Goal: Task Accomplishment & Management: Complete application form

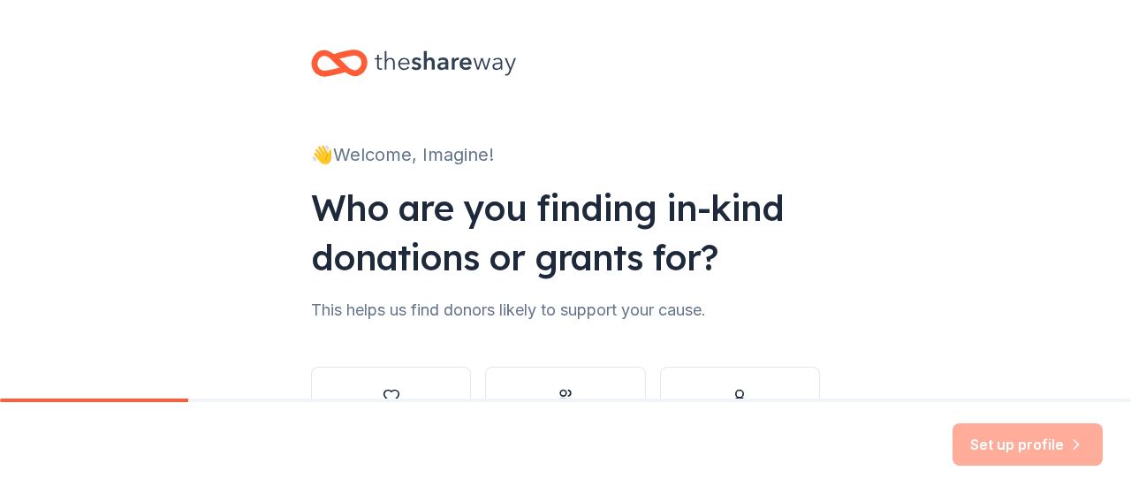
scroll to position [138, 0]
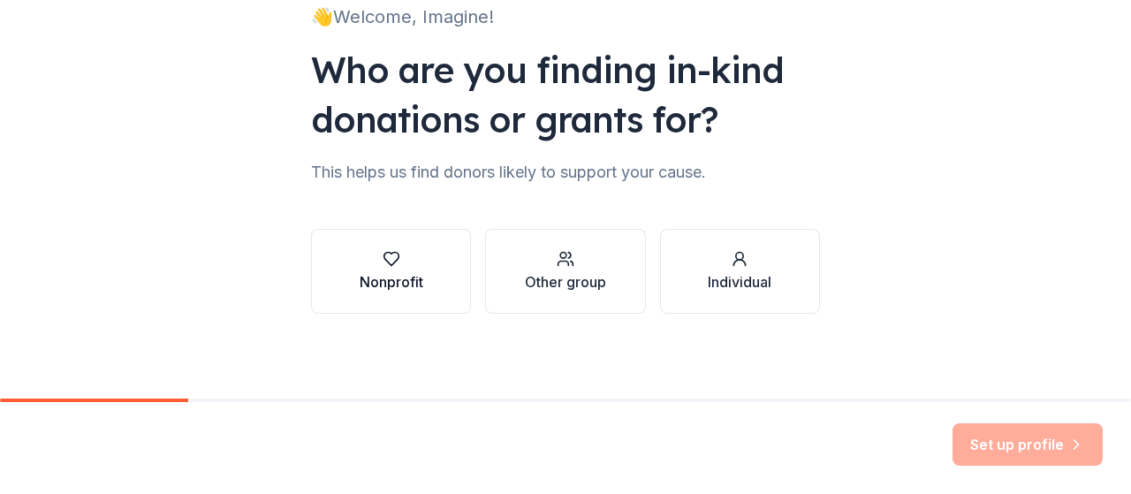
click at [345, 250] on button "Nonprofit" at bounding box center [391, 271] width 160 height 85
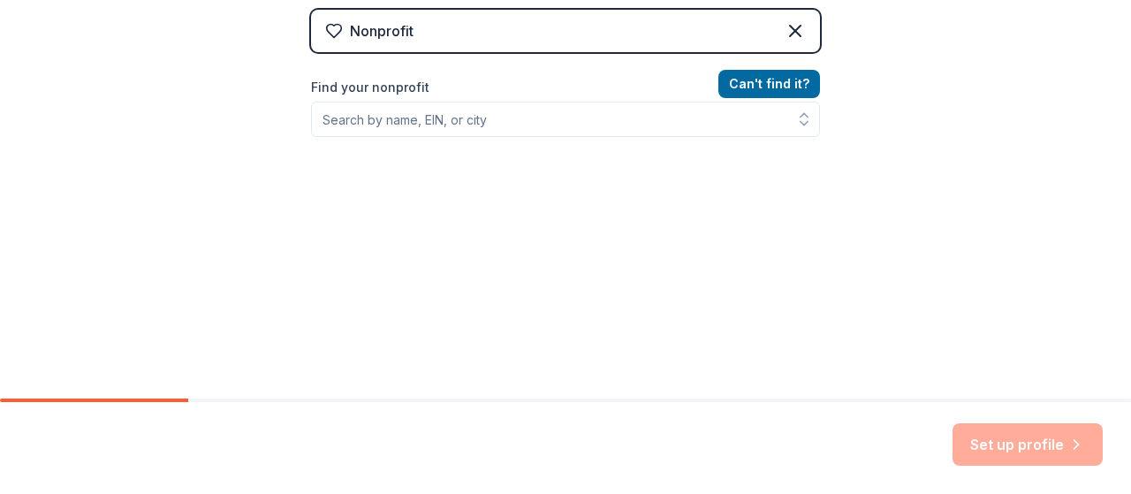
scroll to position [92, 0]
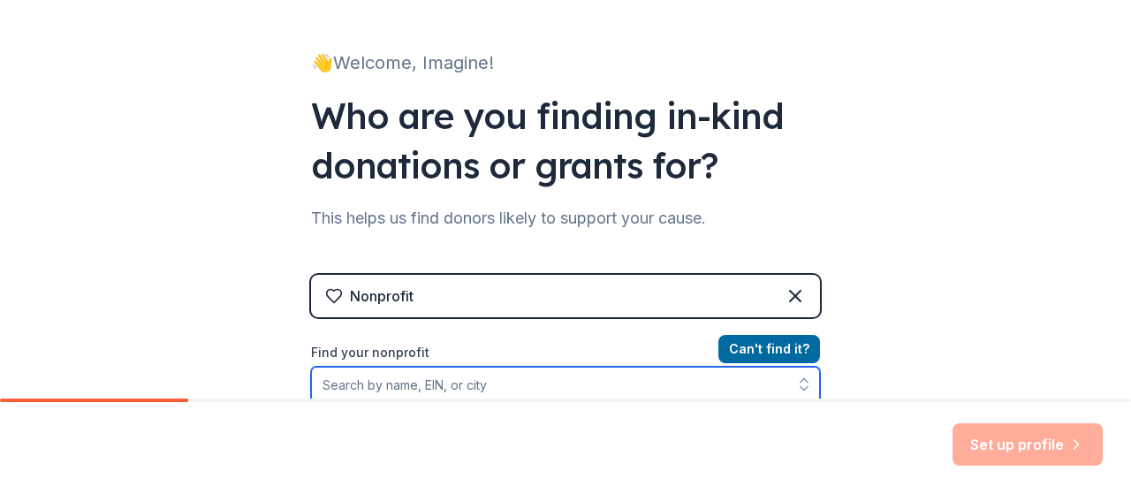
click at [597, 383] on input "Find your nonprofit" at bounding box center [565, 384] width 509 height 35
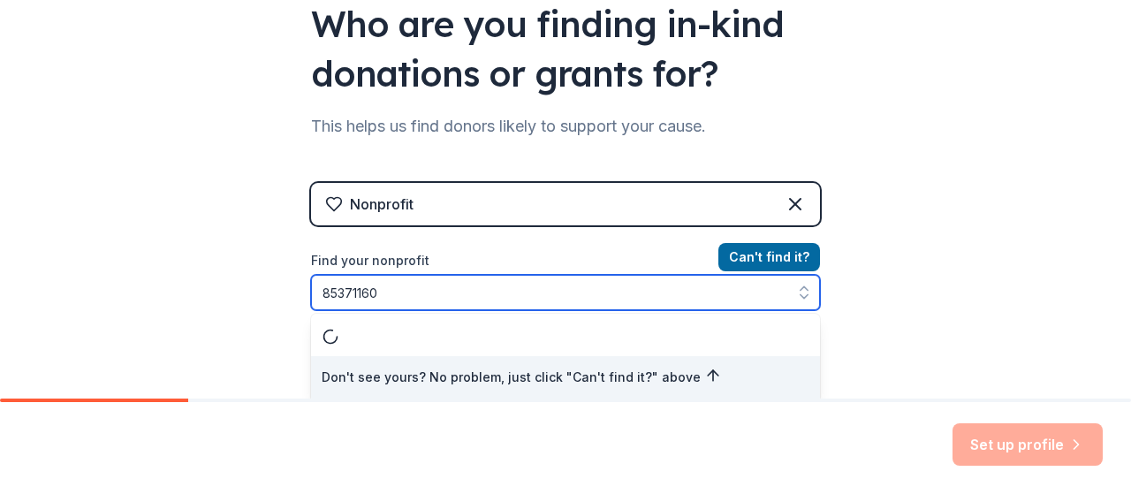
type input "853711601"
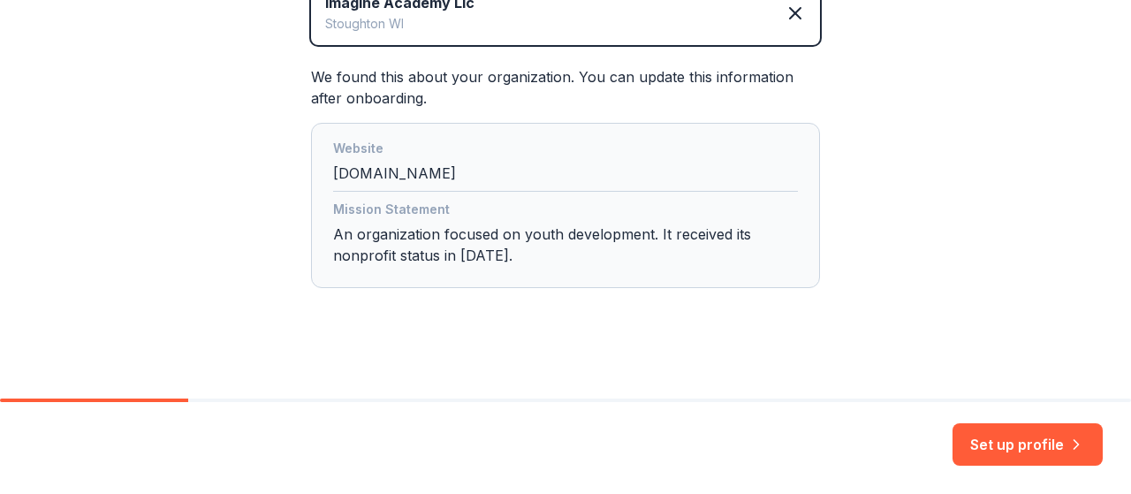
scroll to position [458, 0]
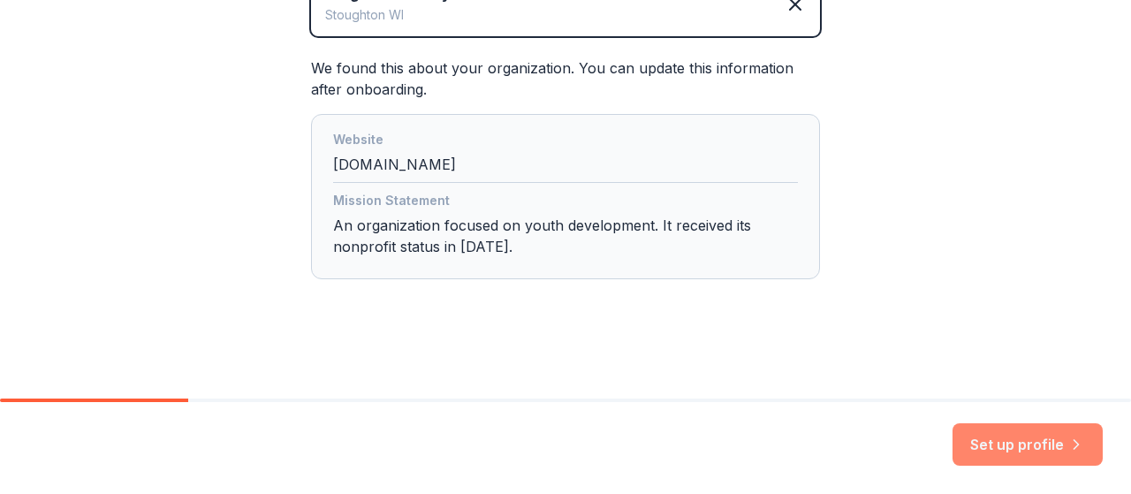
click at [1055, 453] on button "Set up profile" at bounding box center [1027, 444] width 150 height 42
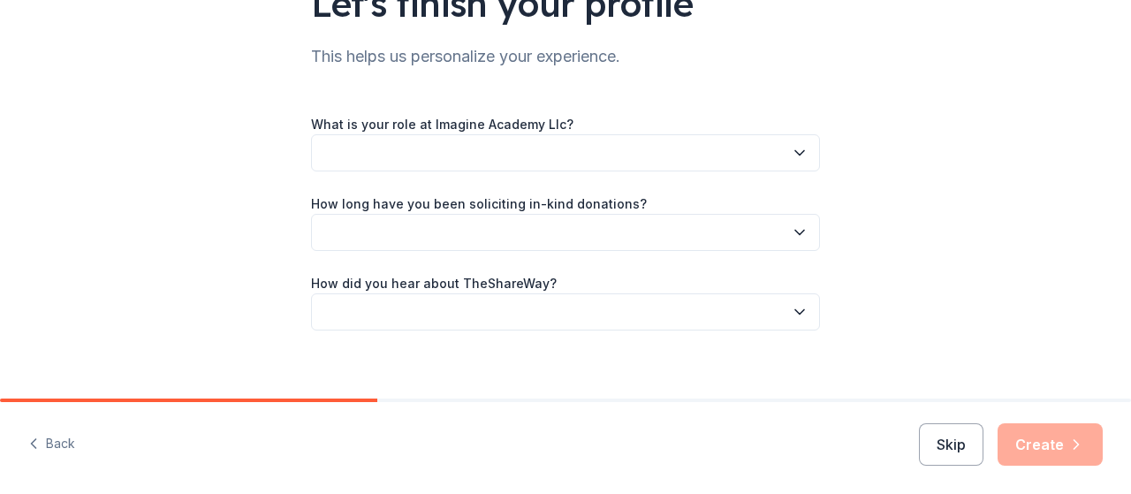
scroll to position [178, 0]
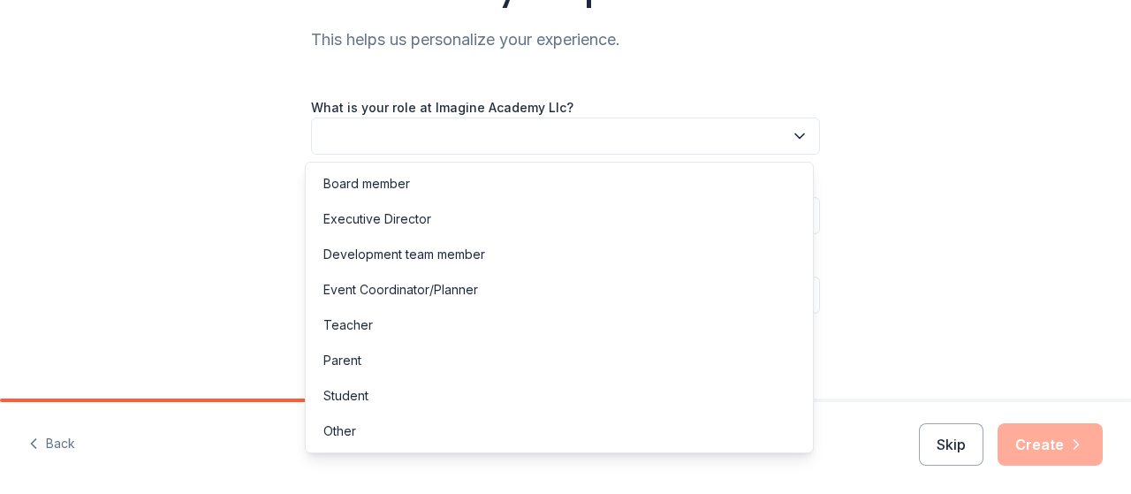
click at [435, 139] on button "button" at bounding box center [565, 135] width 509 height 37
click at [412, 222] on div "Executive Director" at bounding box center [377, 218] width 108 height 21
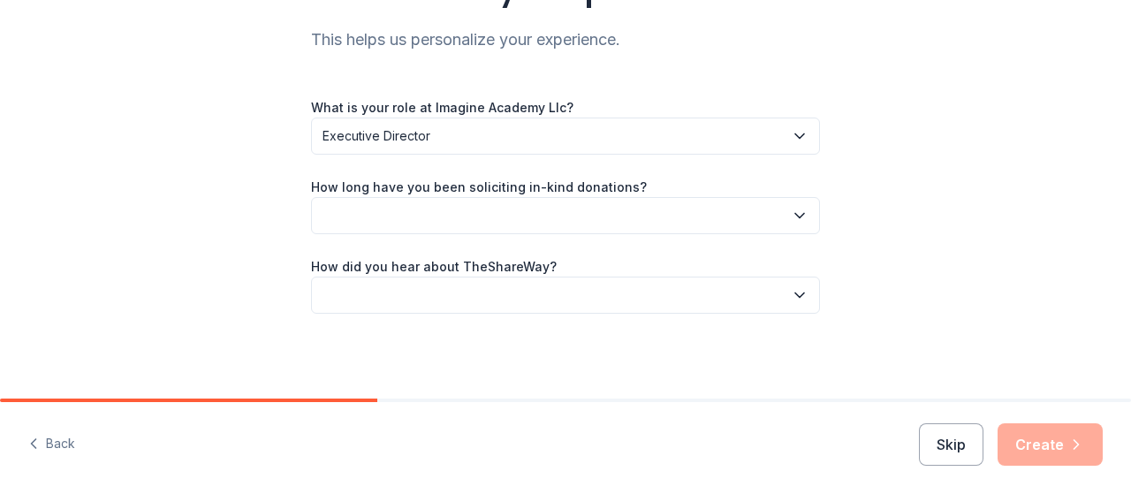
click at [412, 218] on button "button" at bounding box center [565, 215] width 509 height 37
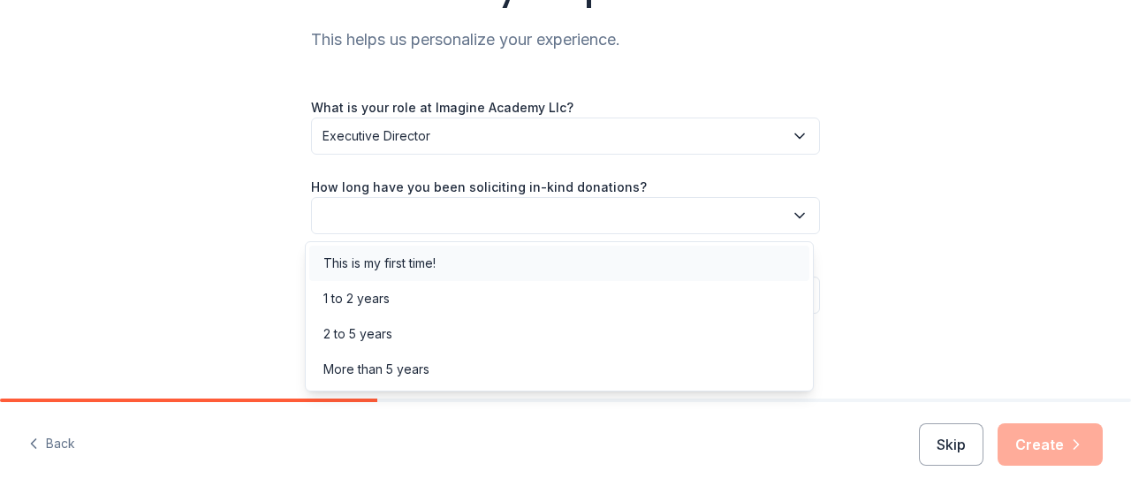
click at [420, 267] on div "This is my first time!" at bounding box center [379, 263] width 112 height 21
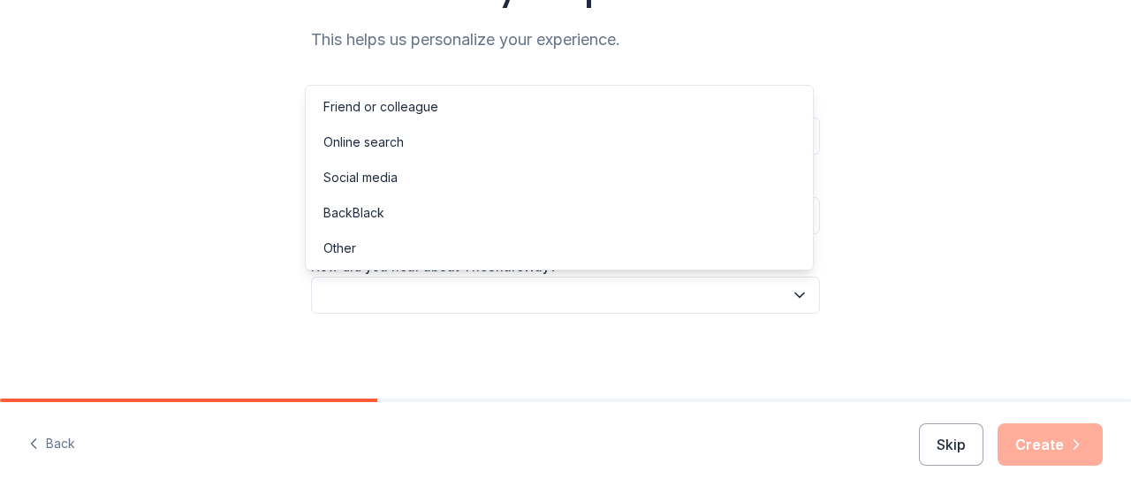
click at [420, 292] on button "button" at bounding box center [565, 294] width 509 height 37
click at [387, 139] on div "Online search" at bounding box center [363, 142] width 80 height 21
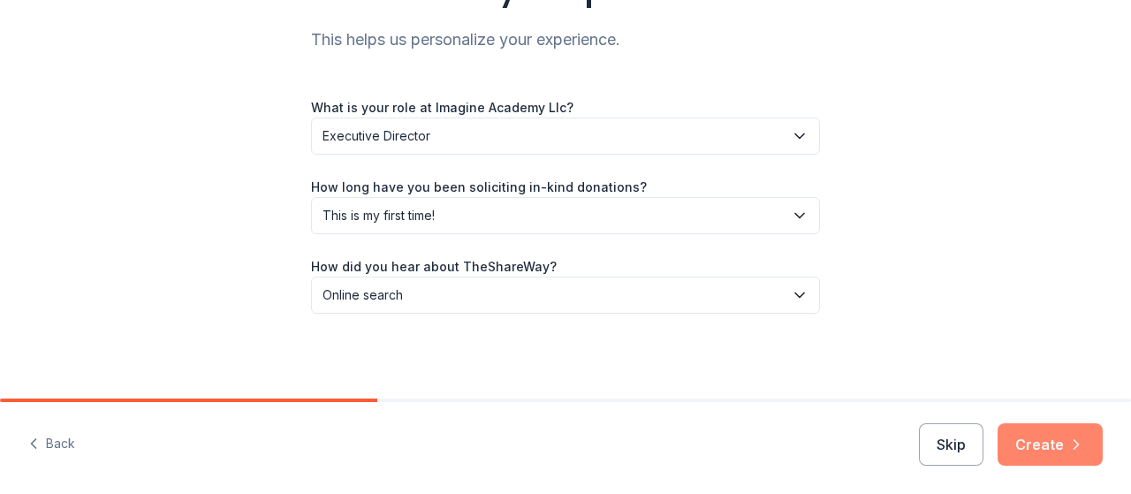
click at [1053, 439] on button "Create" at bounding box center [1049, 444] width 105 height 42
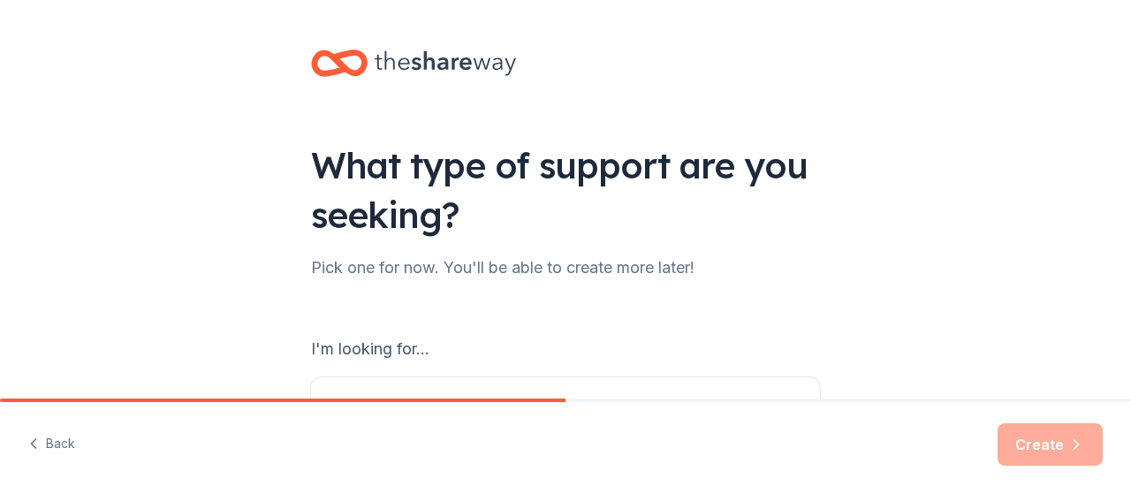
scroll to position [265, 0]
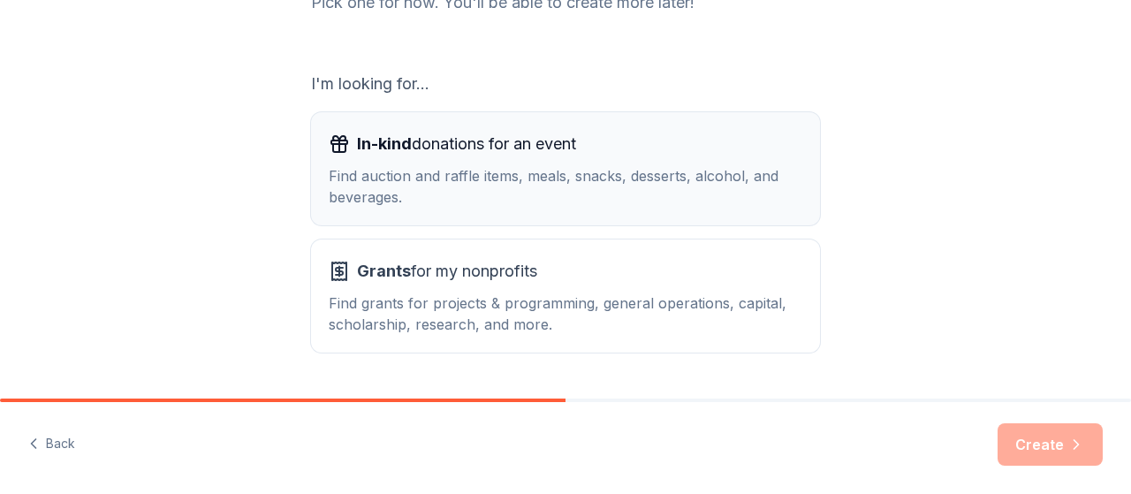
click at [638, 197] on div "Find auction and raffle items, meals, snacks, desserts, alcohol, and beverages." at bounding box center [565, 186] width 473 height 42
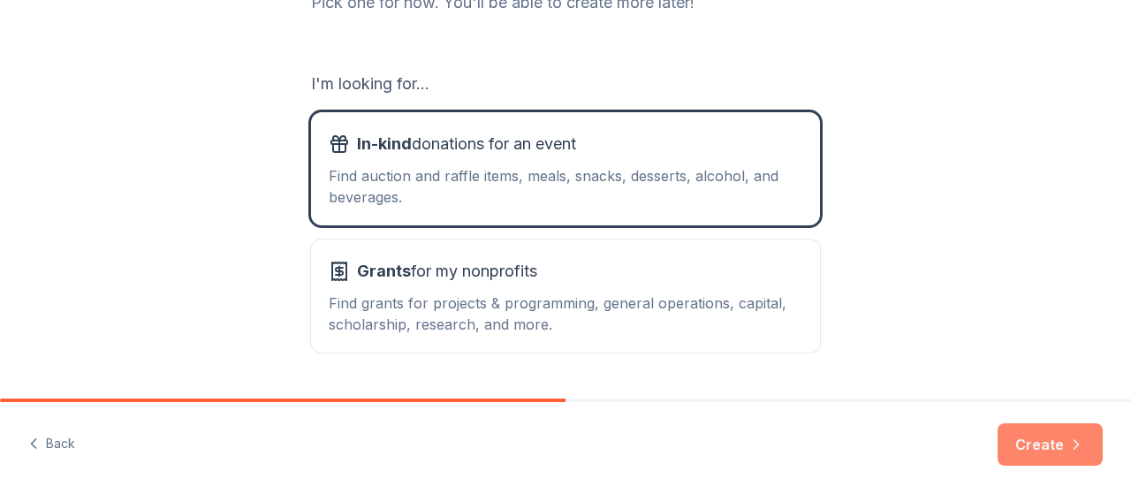
click at [1050, 450] on button "Create" at bounding box center [1049, 444] width 105 height 42
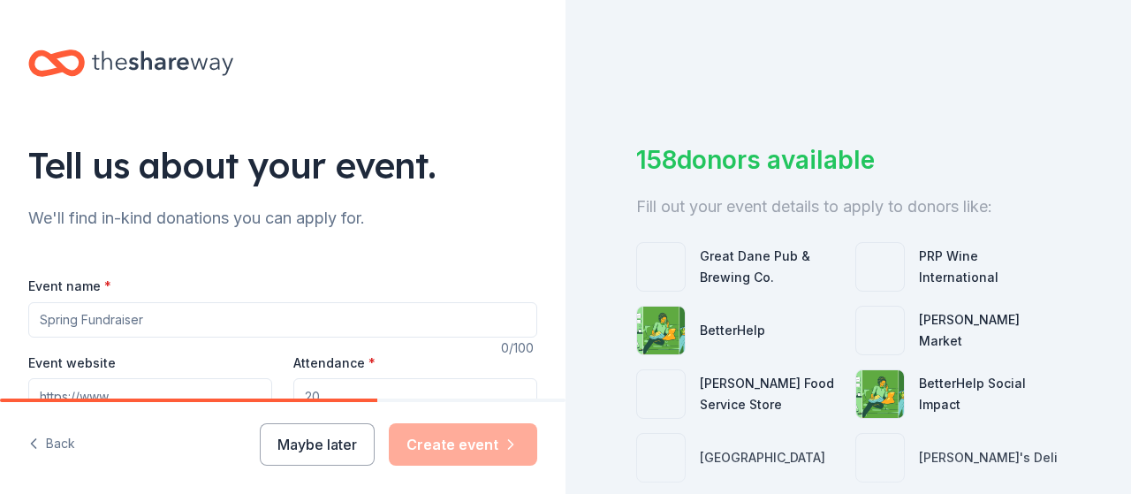
scroll to position [265, 0]
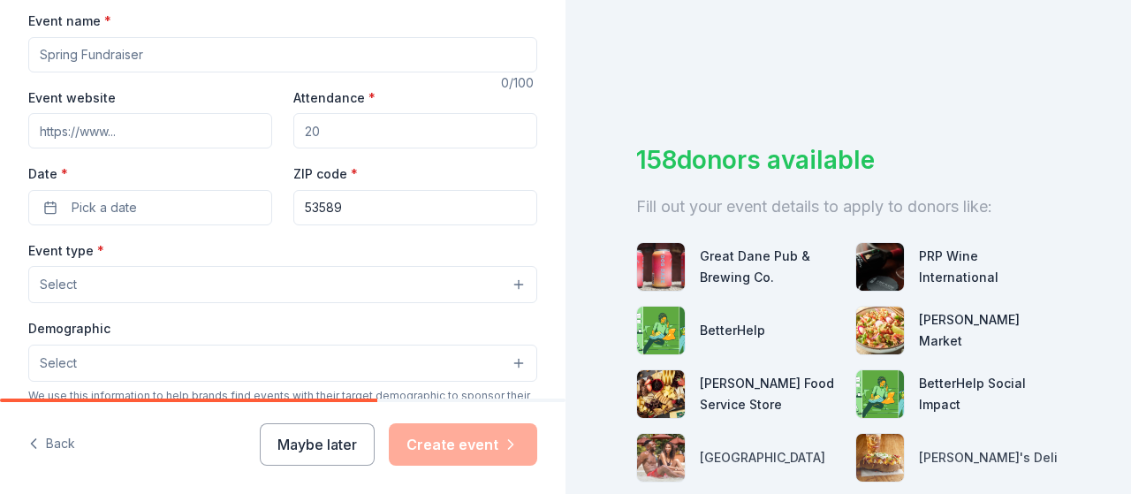
click at [292, 50] on input "Event name *" at bounding box center [282, 54] width 509 height 35
type input "Pulling for Presents"
click at [180, 127] on input "Event website" at bounding box center [150, 130] width 244 height 35
type input "www.imagineacademywi.org"
click at [309, 132] on input "Attendance *" at bounding box center [415, 130] width 244 height 35
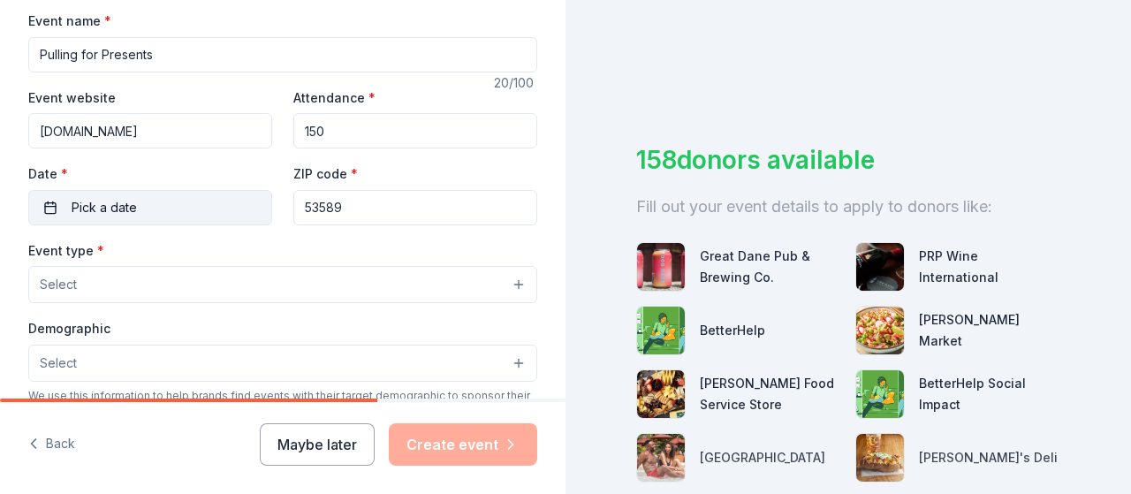
type input "150"
click at [233, 202] on button "Pick a date" at bounding box center [150, 207] width 244 height 35
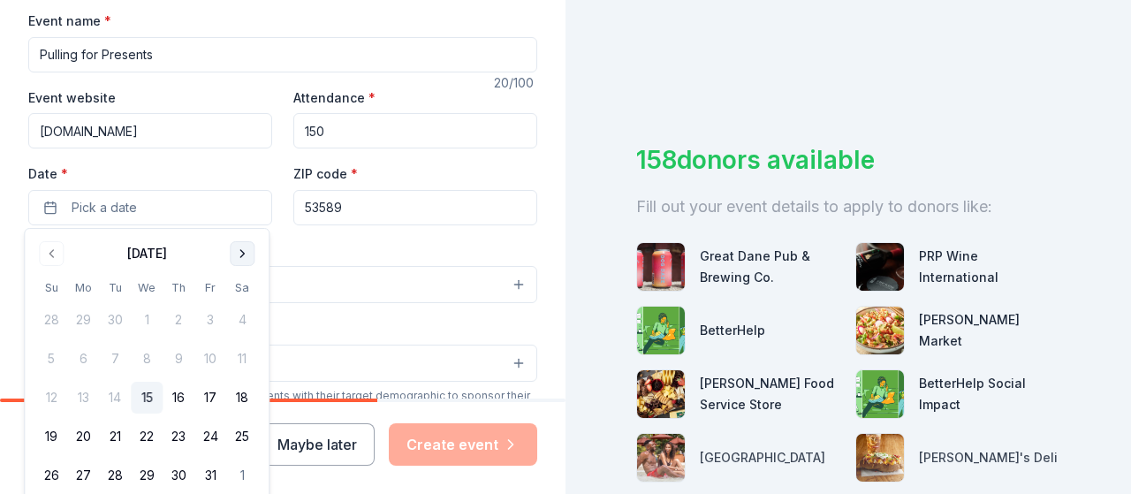
click at [246, 257] on button "Go to next month" at bounding box center [242, 253] width 25 height 25
click at [246, 259] on button "Go to next month" at bounding box center [242, 253] width 25 height 25
click at [237, 364] on button "13" at bounding box center [242, 359] width 32 height 32
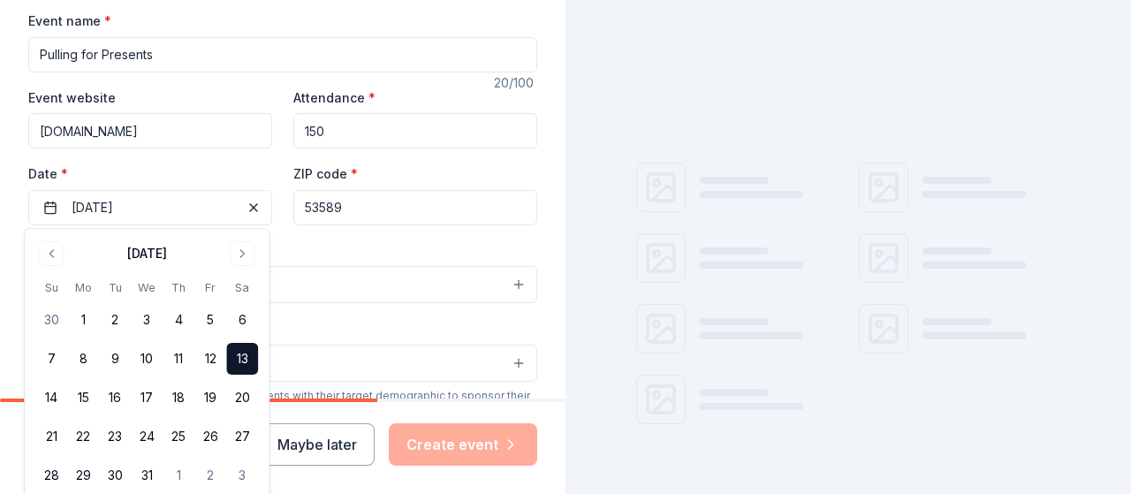
click at [348, 208] on input "53589" at bounding box center [415, 207] width 244 height 35
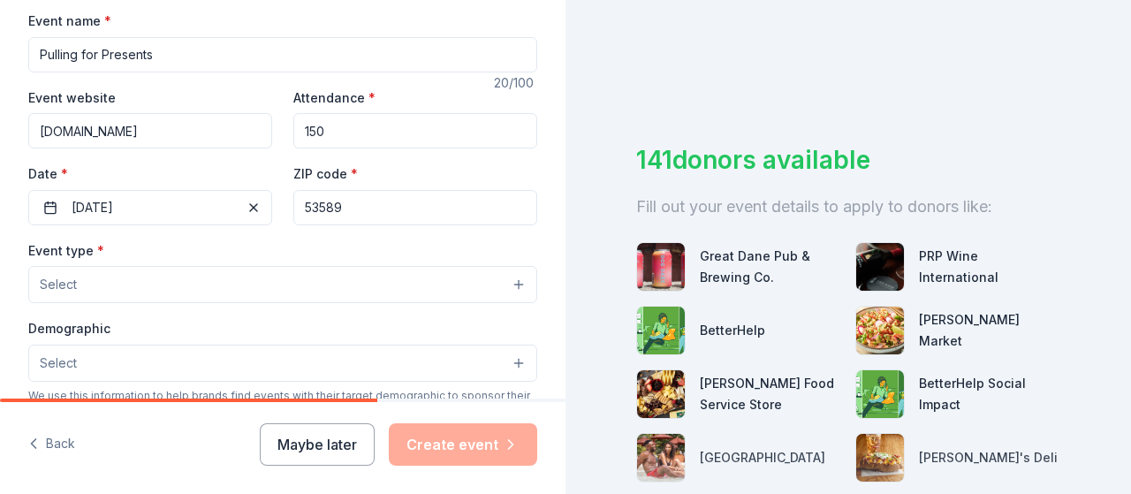
click at [199, 275] on button "Select" at bounding box center [282, 284] width 509 height 37
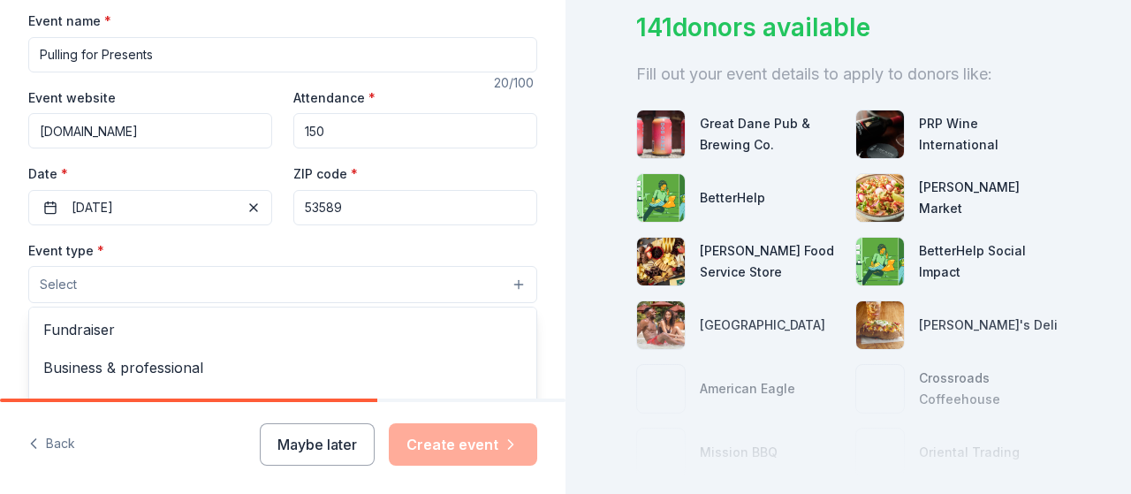
drag, startPoint x: 1125, startPoint y: 122, endPoint x: 1129, endPoint y: 205, distance: 83.1
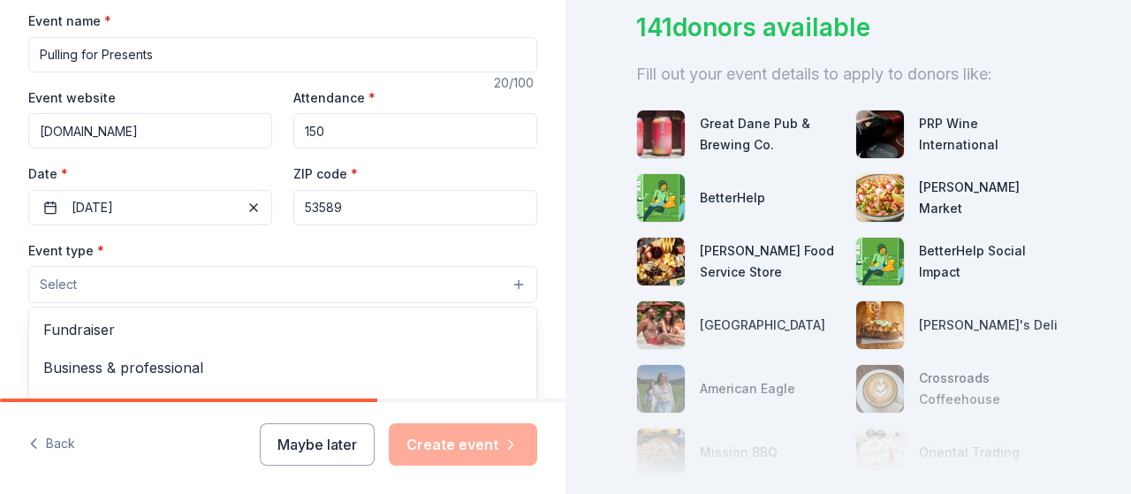
click at [1129, 205] on div "Tell us about your event. We'll find in-kind donations you can apply for. Event…" at bounding box center [565, 247] width 1131 height 494
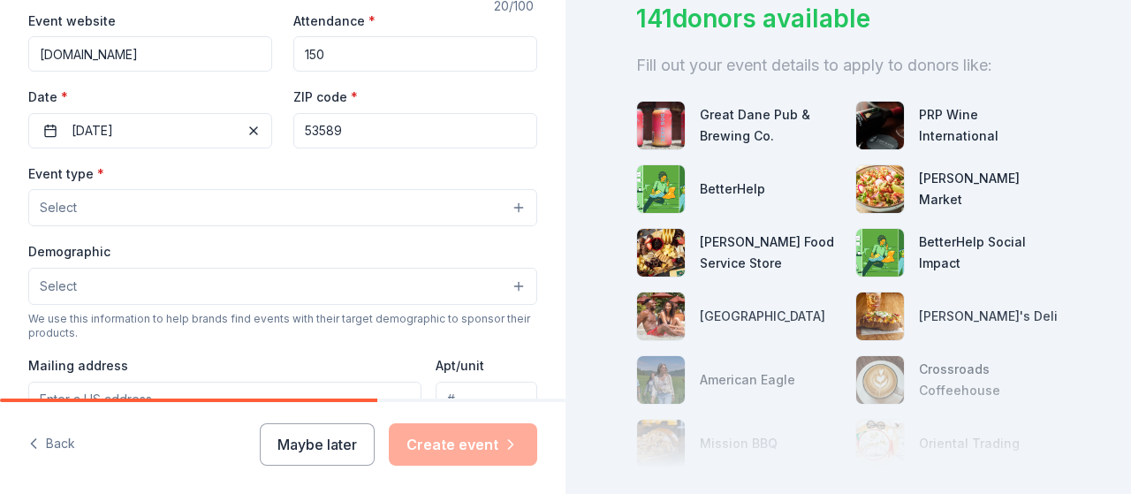
scroll to position [406, 0]
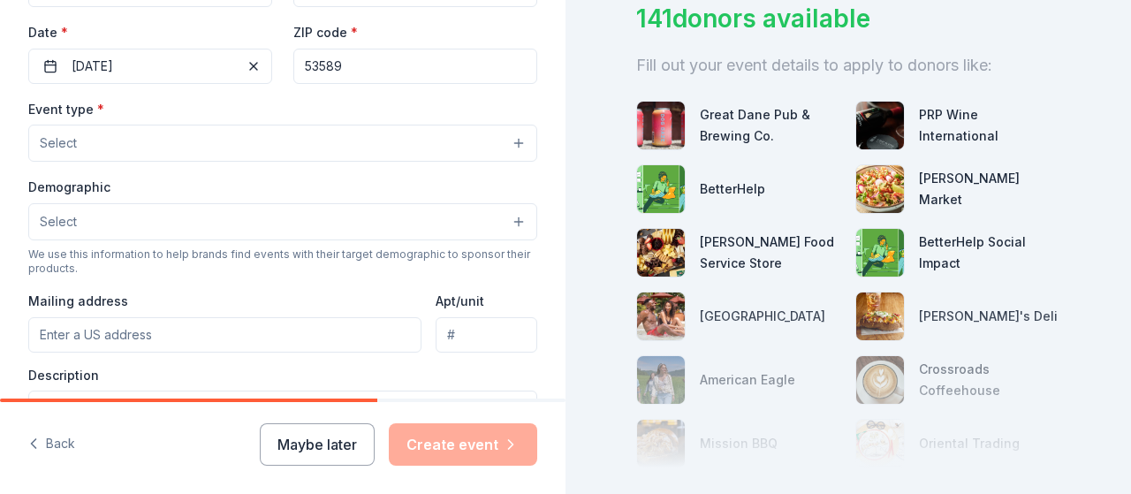
click at [509, 137] on button "Select" at bounding box center [282, 143] width 509 height 37
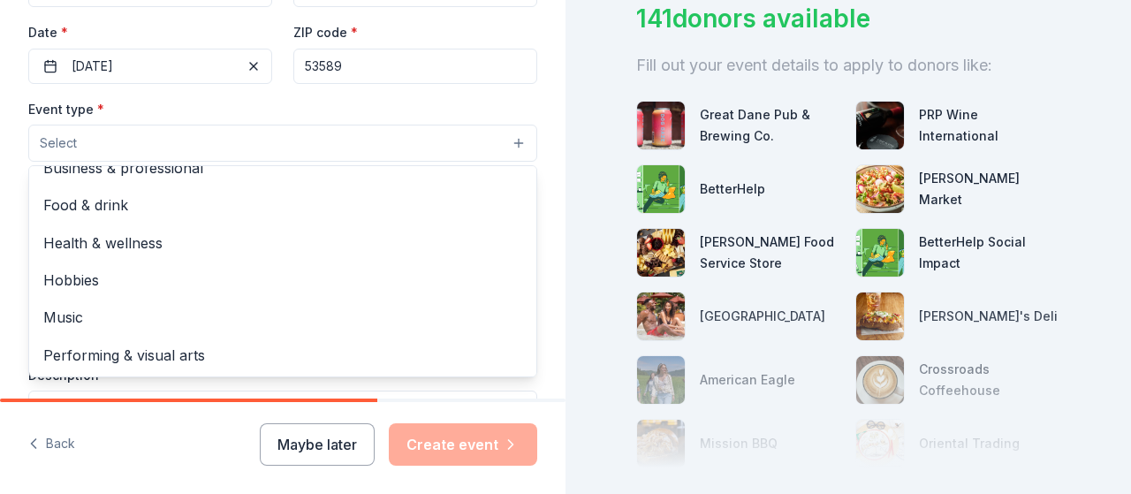
scroll to position [0, 0]
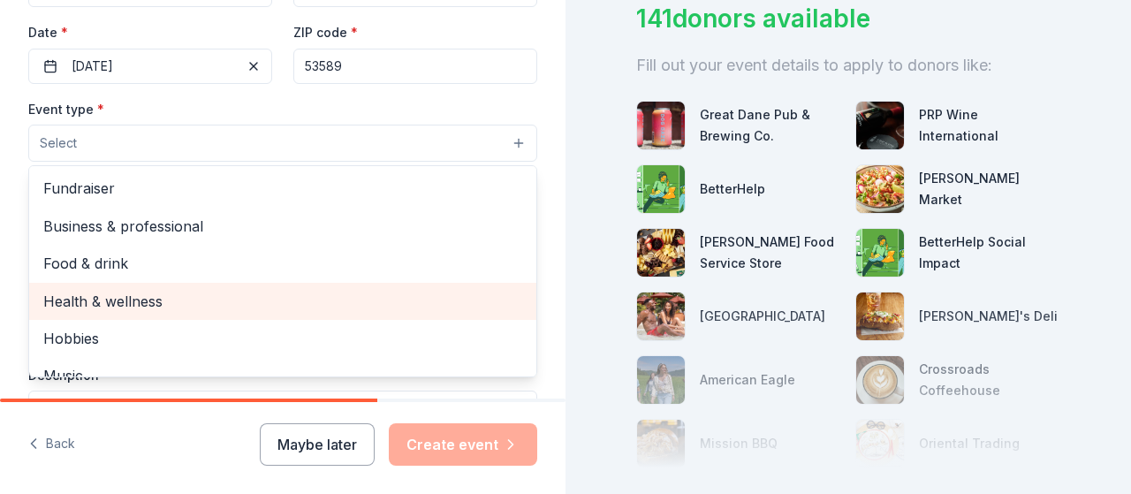
click at [141, 296] on span "Health & wellness" at bounding box center [282, 301] width 479 height 23
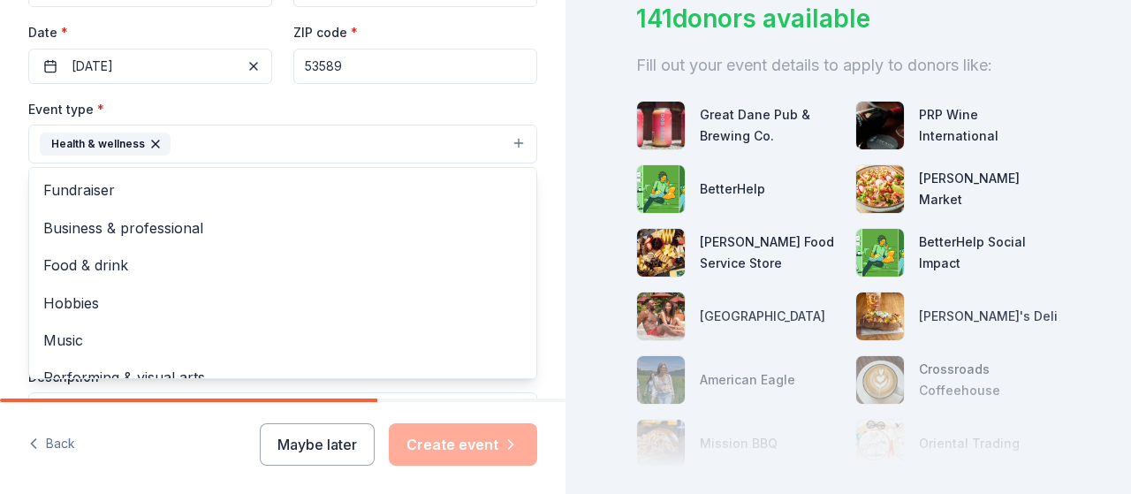
click at [294, 109] on div "Event type * Health & wellness Fundraiser Business & professional Food & drink …" at bounding box center [282, 131] width 509 height 66
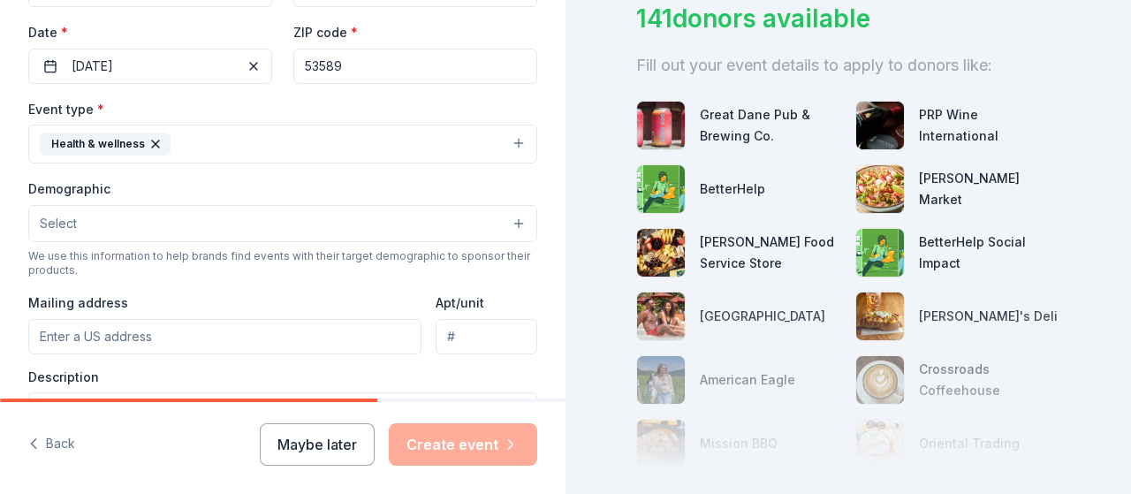
click at [130, 231] on button "Select" at bounding box center [282, 223] width 509 height 37
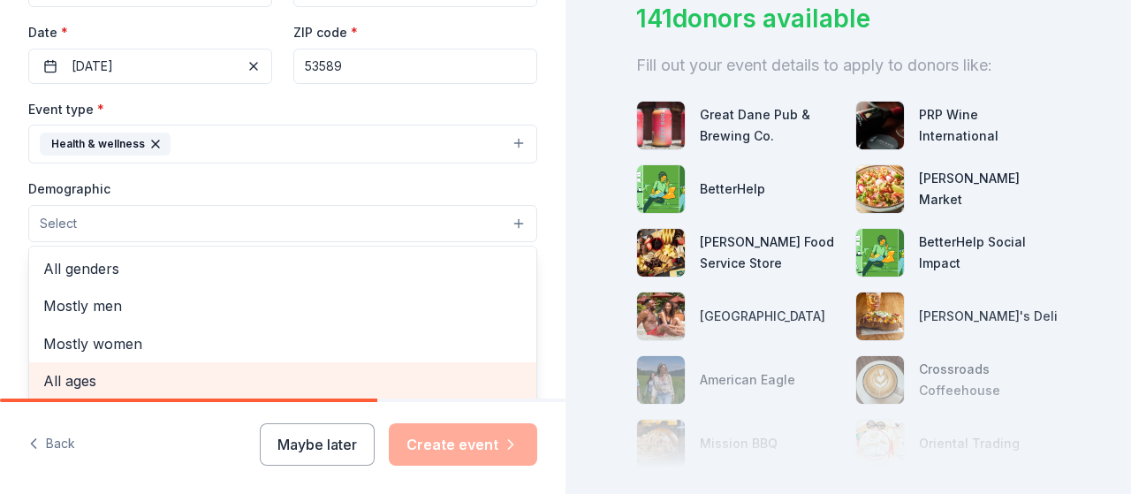
click at [87, 373] on span "All ages" at bounding box center [282, 380] width 479 height 23
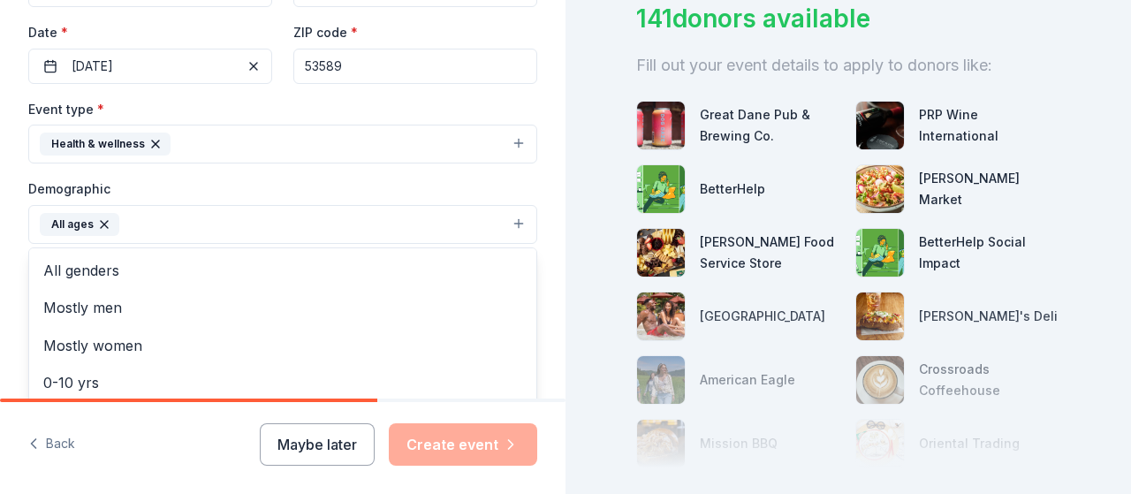
click at [279, 174] on div "Event type * Health & wellness Demographic All ages All genders Mostly men Most…" at bounding box center [282, 285] width 509 height 375
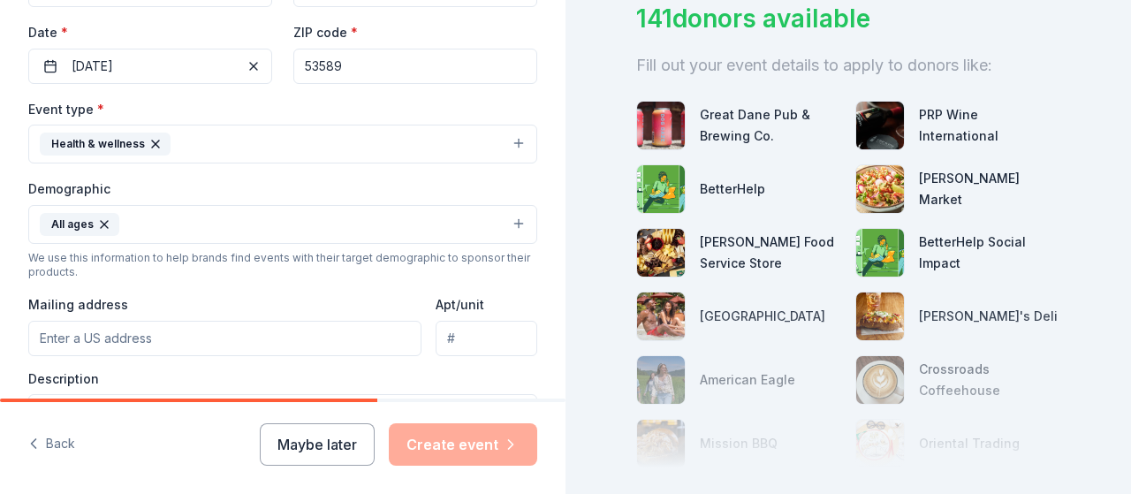
scroll to position [671, 0]
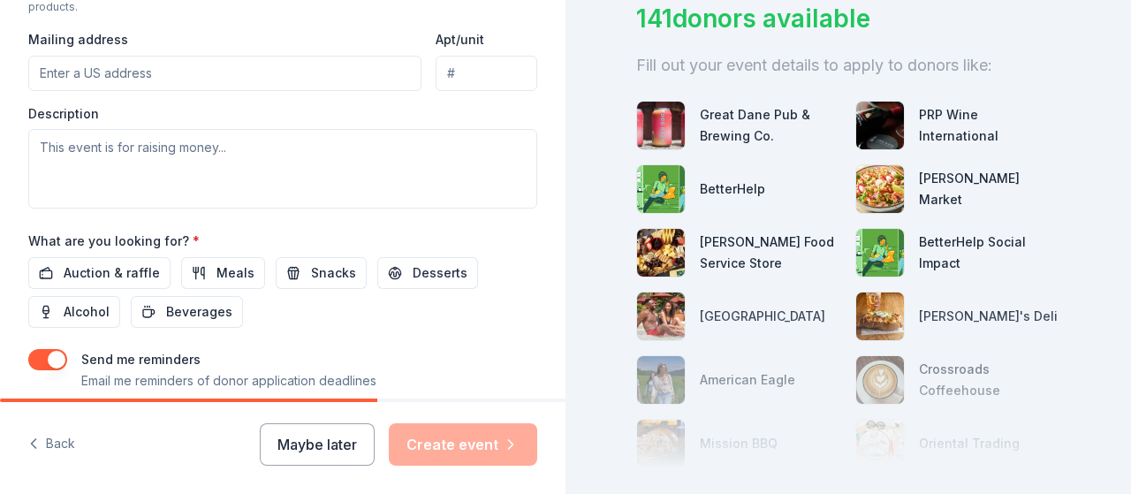
click at [164, 66] on input "Mailing address" at bounding box center [224, 73] width 393 height 35
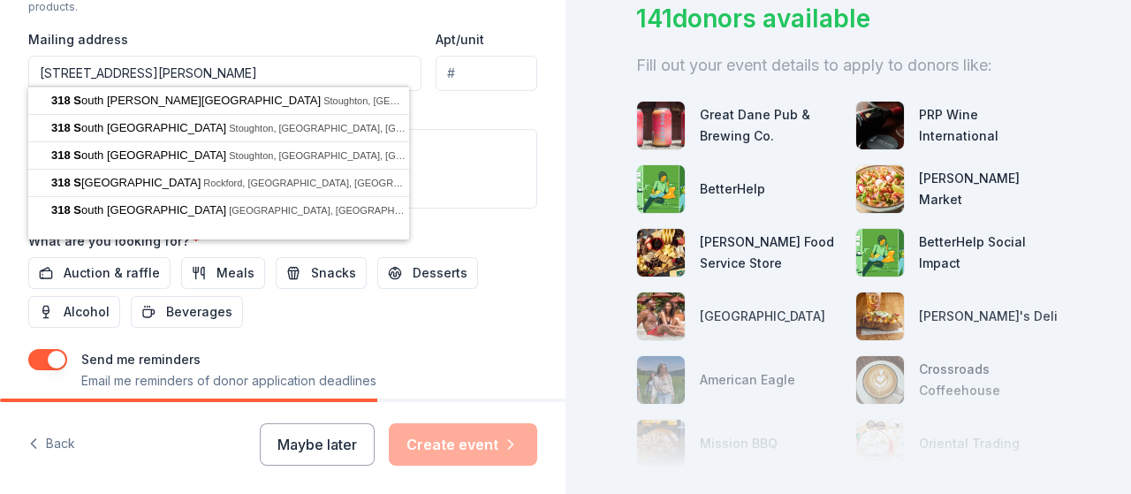
type input "318 South Forrest Street, Stoughton, WI, 53589"
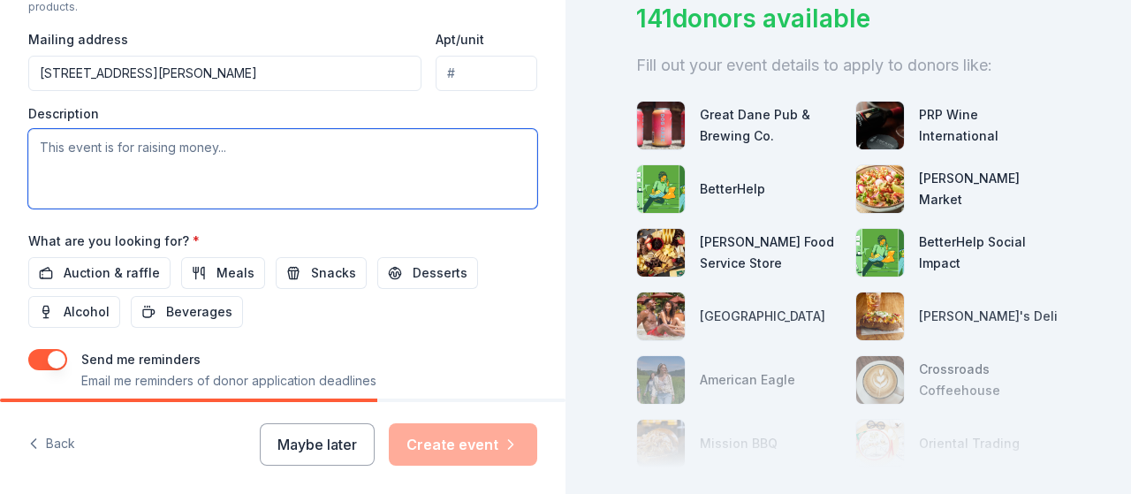
click at [178, 151] on textarea at bounding box center [282, 168] width 509 height 79
type textarea "A"
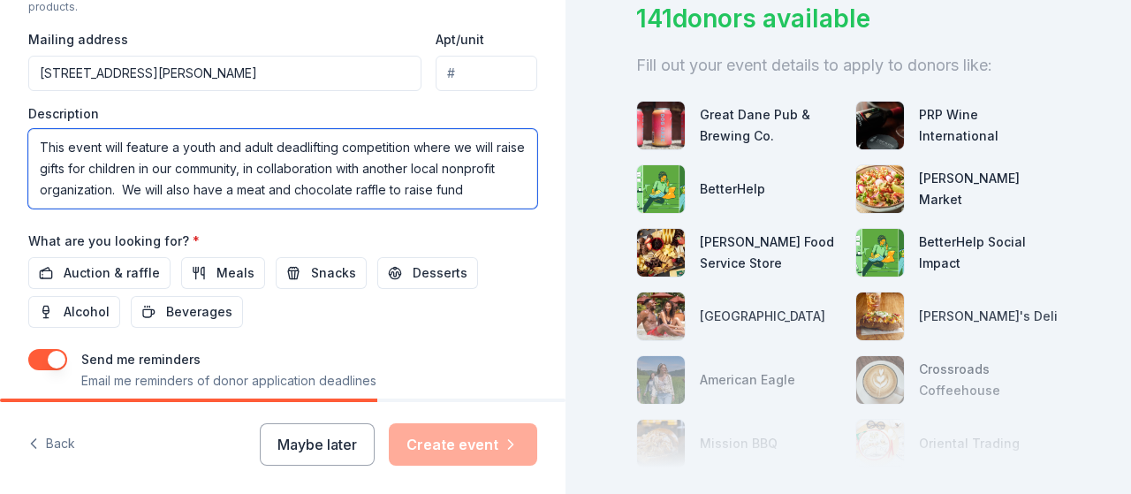
scroll to position [11, 0]
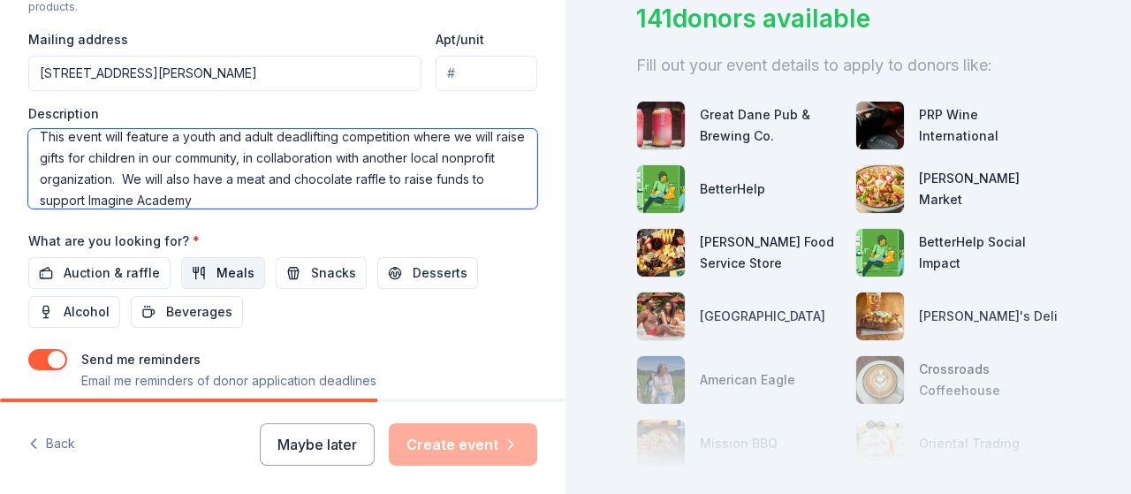
type textarea "This event will feature a youth and adult deadlifting competition where we will…"
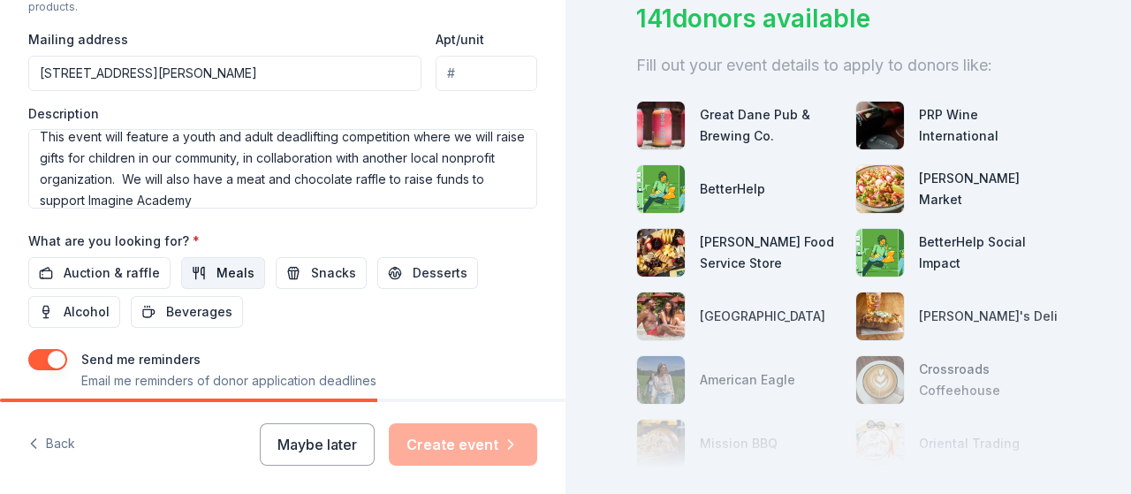
click at [208, 269] on button "Meals" at bounding box center [223, 273] width 84 height 32
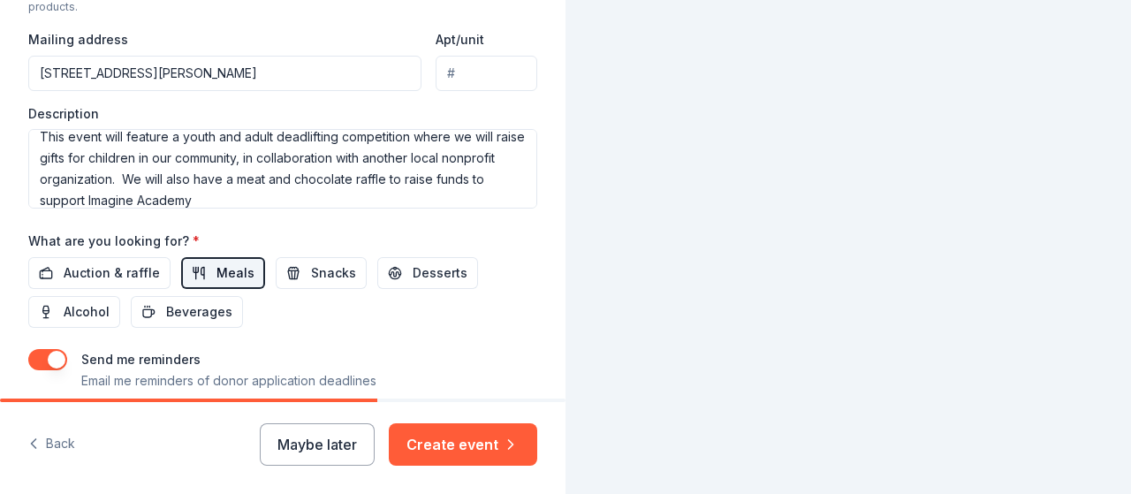
scroll to position [78, 0]
click at [297, 263] on button "Snacks" at bounding box center [321, 273] width 91 height 32
click at [320, 263] on span "Snacks" at bounding box center [333, 272] width 45 height 21
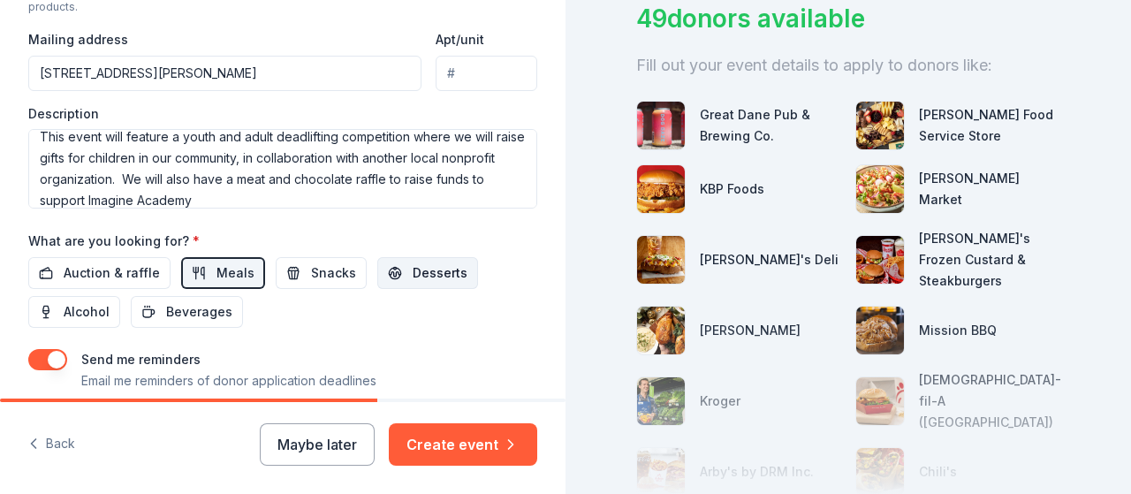
click at [445, 275] on span "Desserts" at bounding box center [439, 272] width 55 height 21
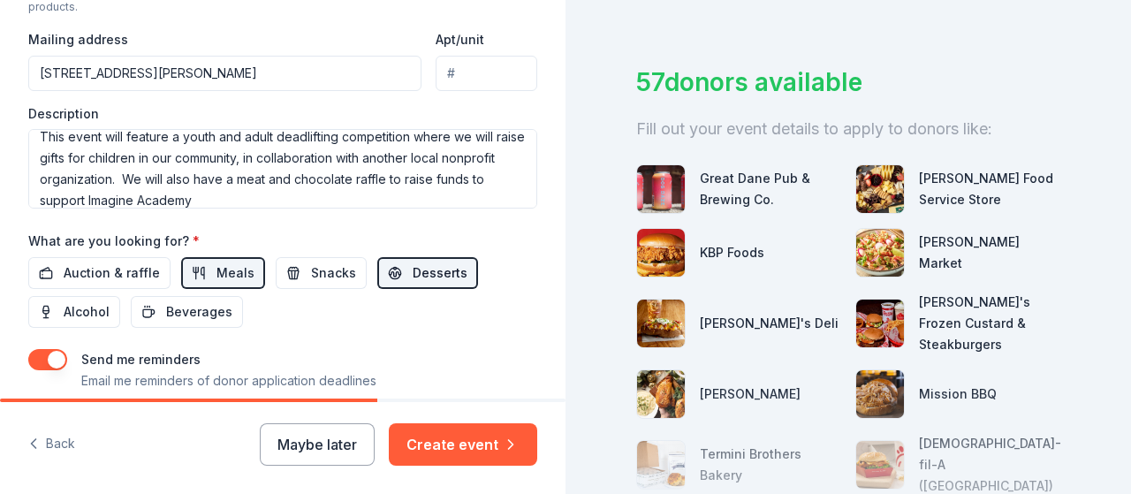
scroll to position [141, 0]
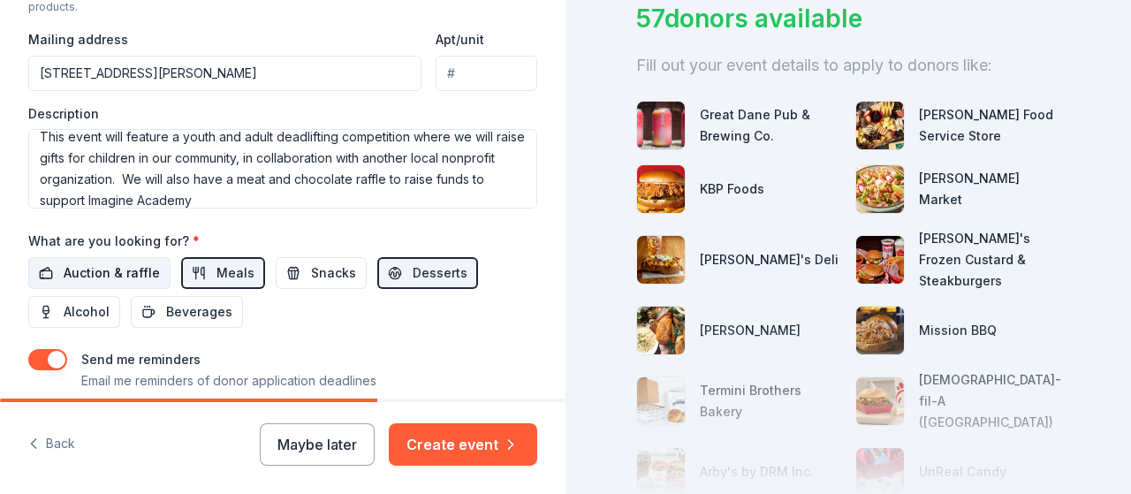
click at [80, 262] on span "Auction & raffle" at bounding box center [112, 272] width 96 height 21
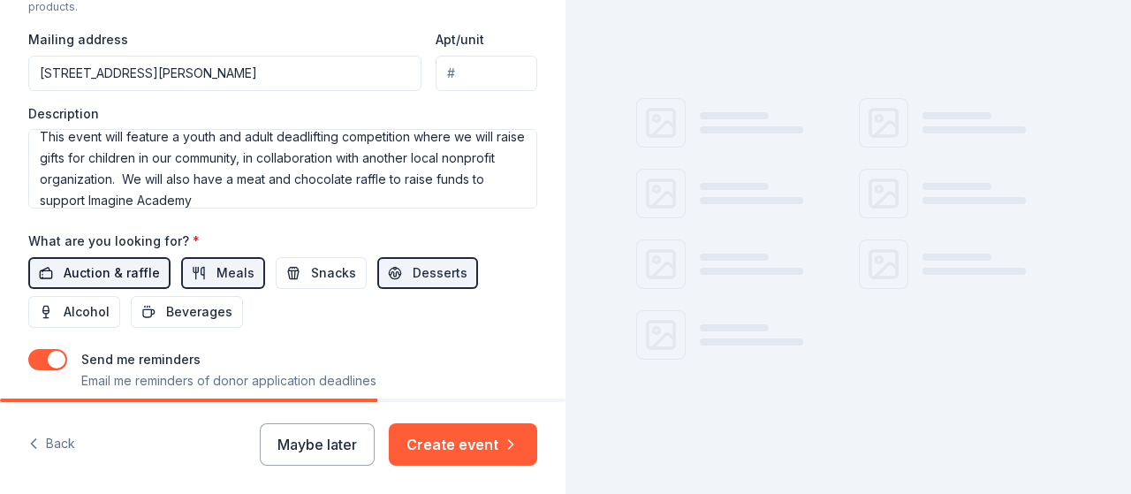
scroll to position [78, 0]
click at [323, 262] on span "Snacks" at bounding box center [333, 272] width 45 height 21
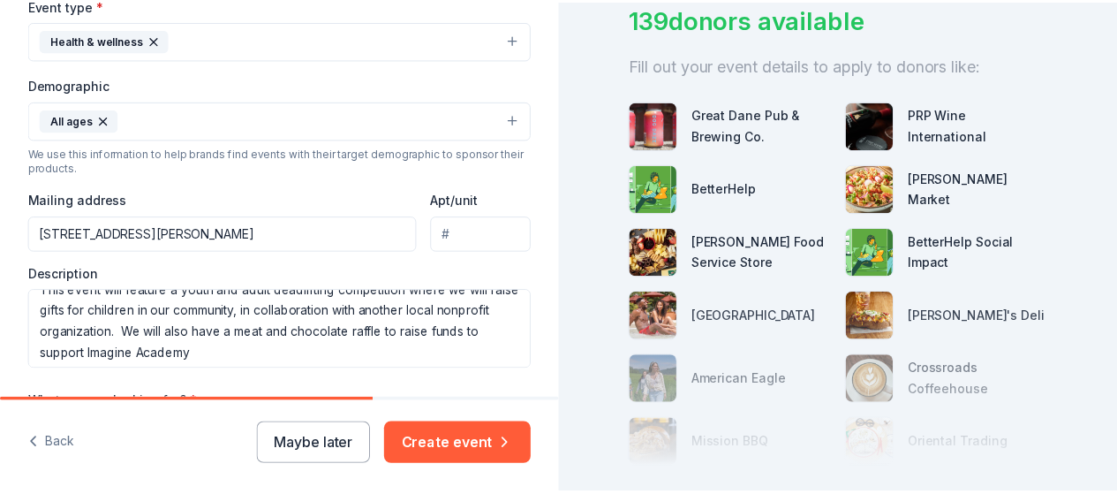
scroll to position [21, 0]
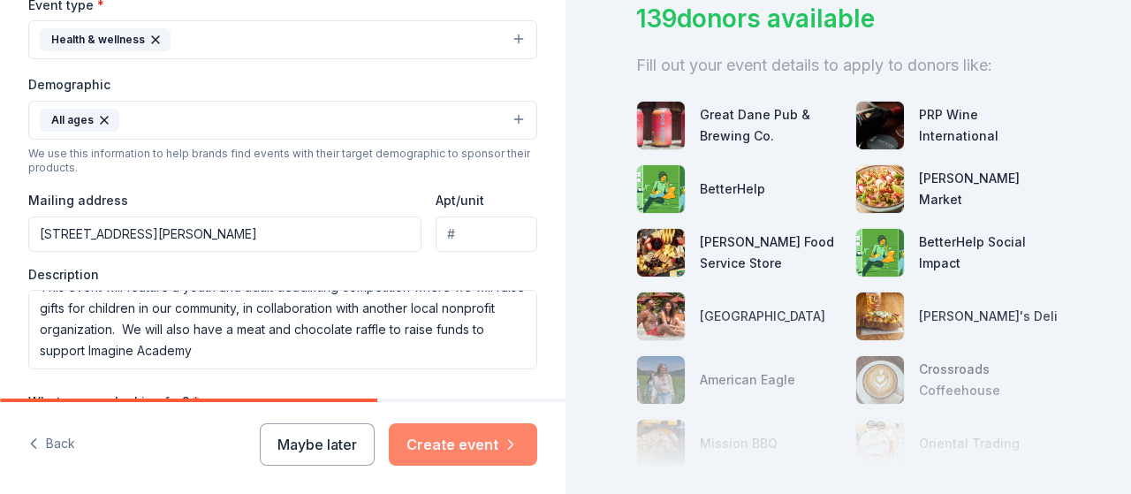
click at [464, 450] on button "Create event" at bounding box center [463, 444] width 148 height 42
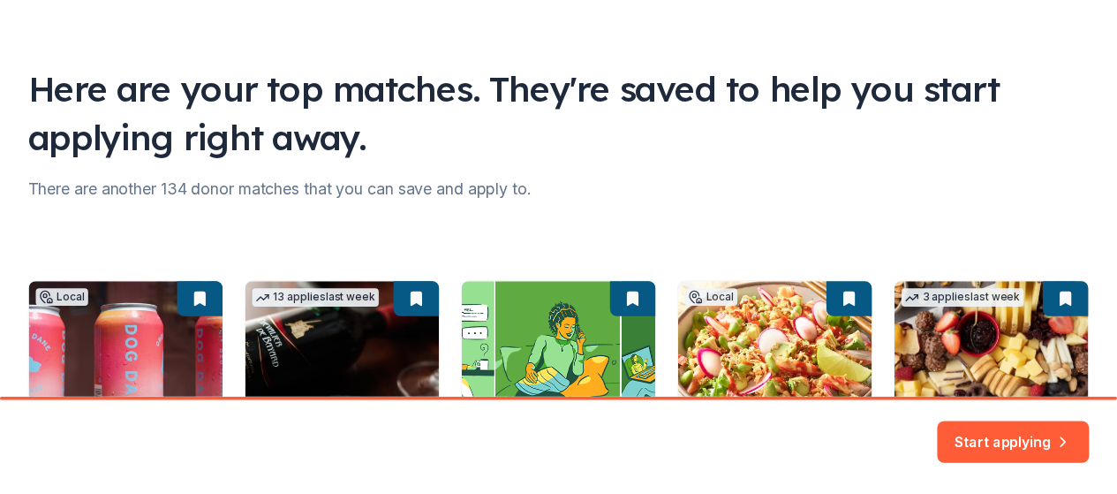
scroll to position [344, 0]
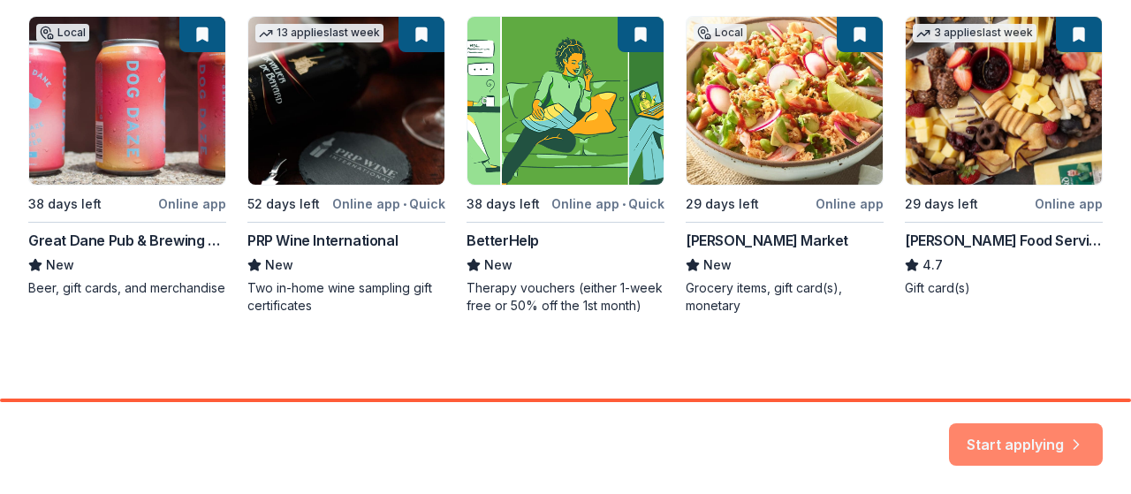
click at [1028, 442] on button "Start applying" at bounding box center [1026, 433] width 154 height 42
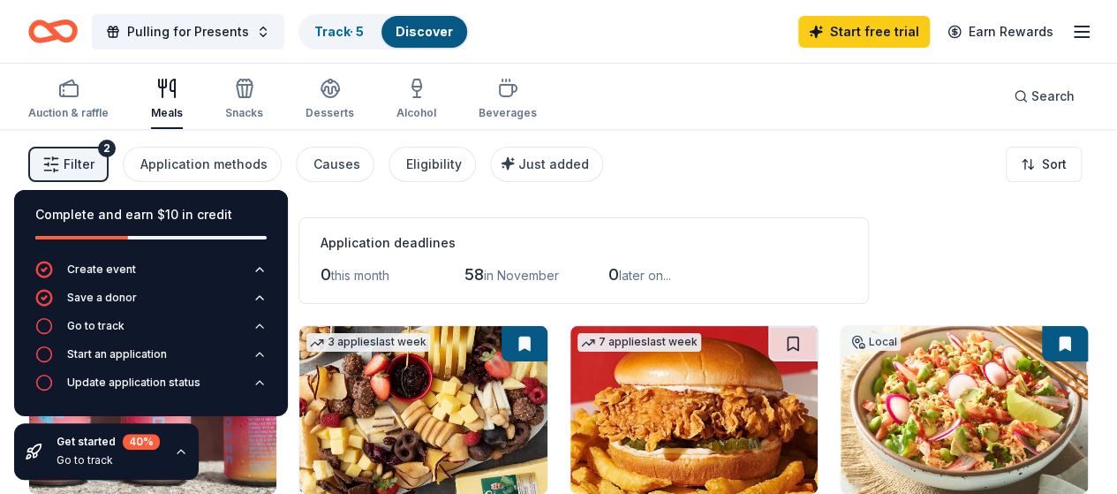
click at [246, 200] on div "Complete and earn $10 in credit" at bounding box center [151, 225] width 274 height 71
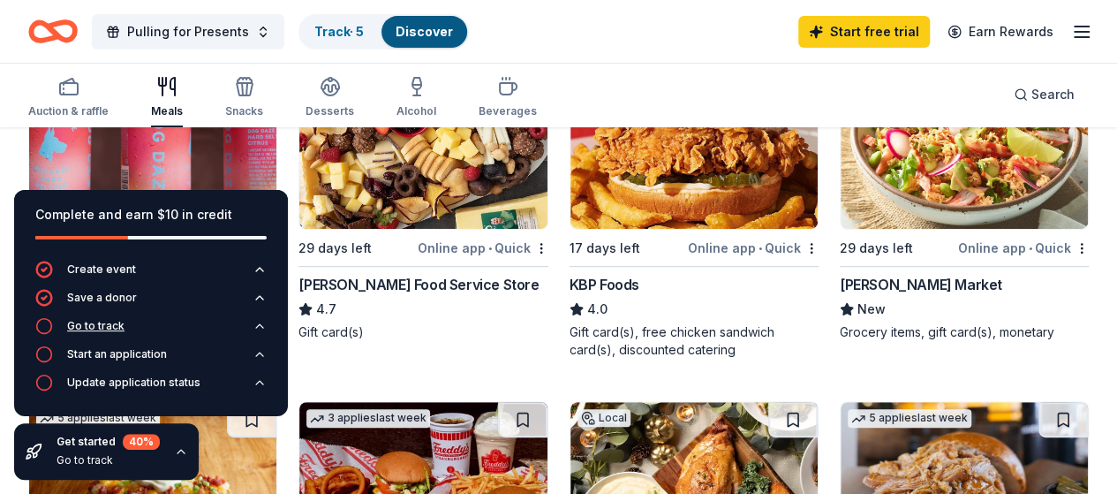
click at [85, 322] on div "Go to track" at bounding box center [95, 326] width 57 height 14
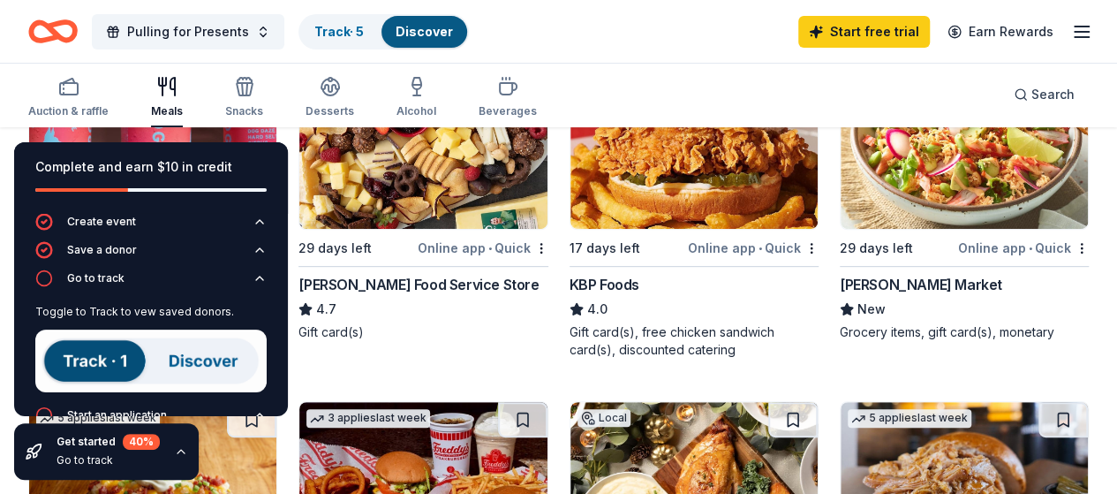
click at [610, 54] on div "Pulling for Presents Track · 5 Discover Start free trial Earn Rewards" at bounding box center [558, 31] width 1117 height 63
click at [176, 450] on icon "button" at bounding box center [181, 451] width 14 height 14
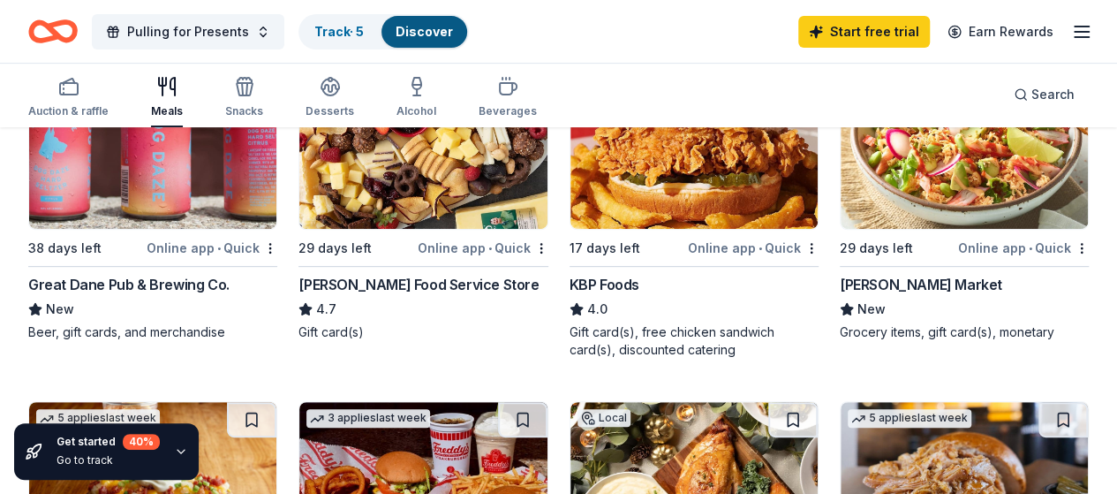
scroll to position [0, 0]
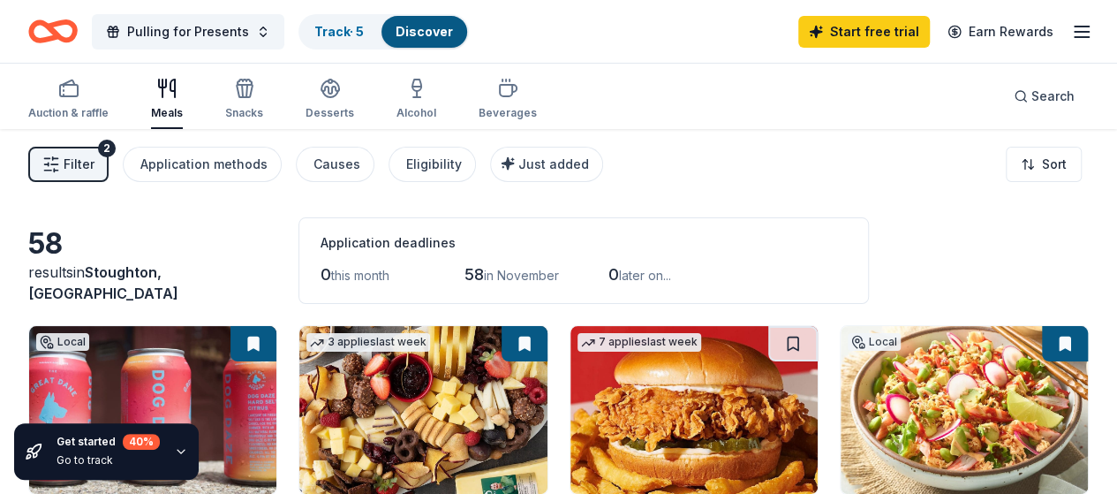
click at [366, 399] on img at bounding box center [422, 410] width 247 height 168
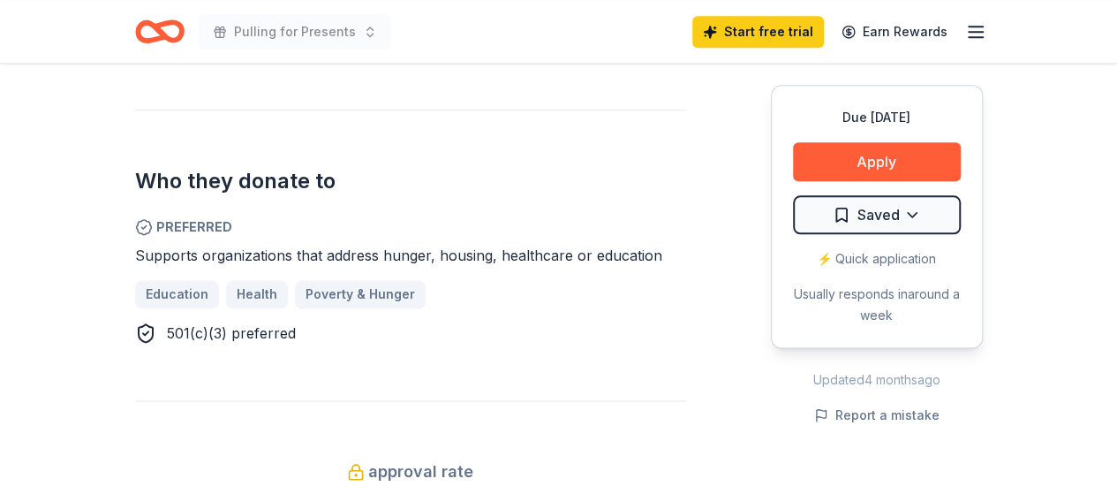
scroll to position [795, 0]
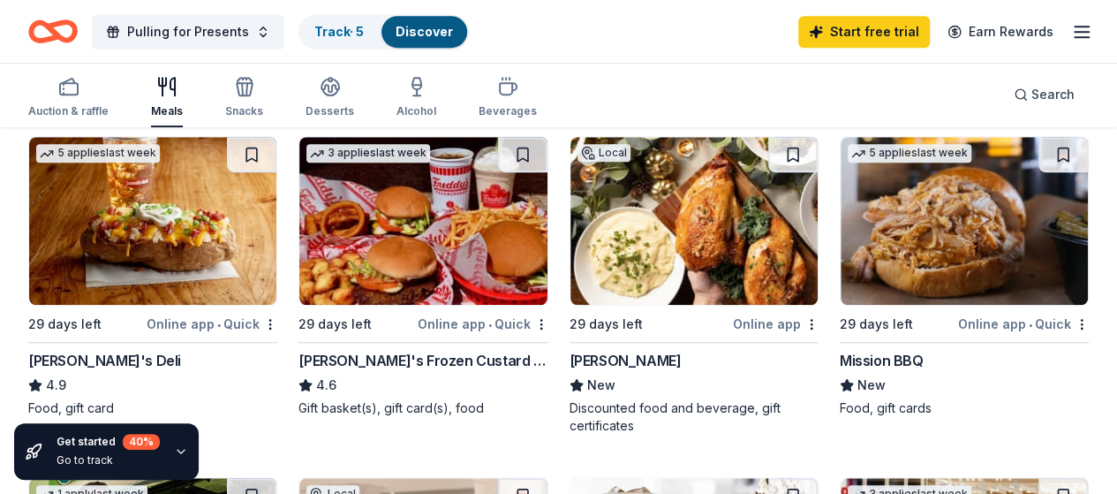
scroll to position [265, 0]
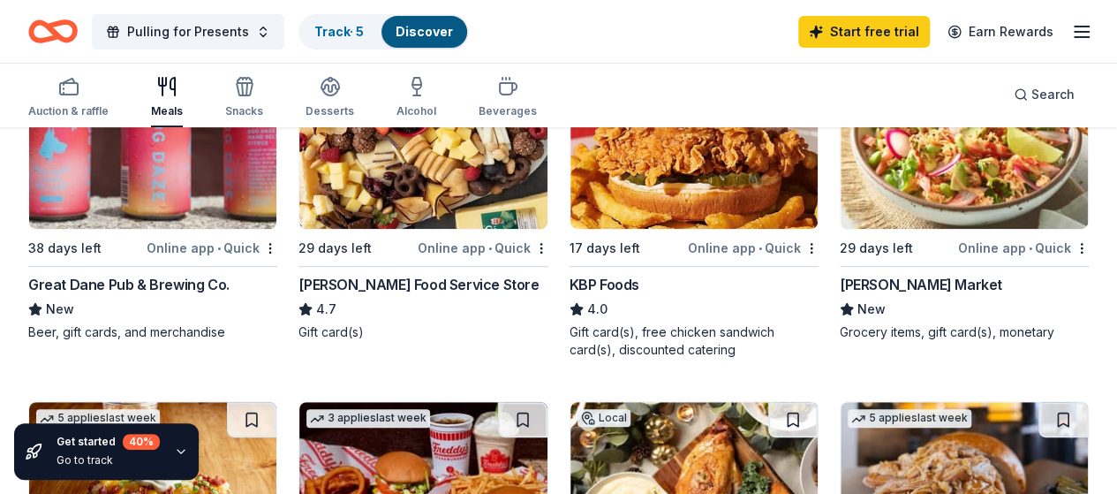
click at [841, 210] on img at bounding box center [964, 145] width 247 height 168
click at [344, 202] on img at bounding box center [422, 145] width 247 height 168
click at [841, 193] on img at bounding box center [964, 145] width 247 height 168
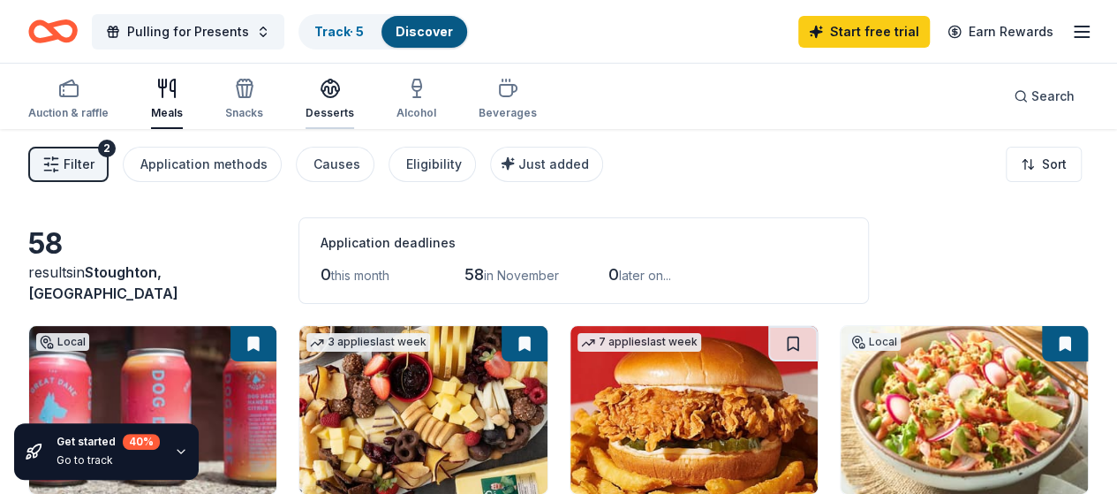
click at [331, 104] on div "Desserts" at bounding box center [330, 99] width 49 height 42
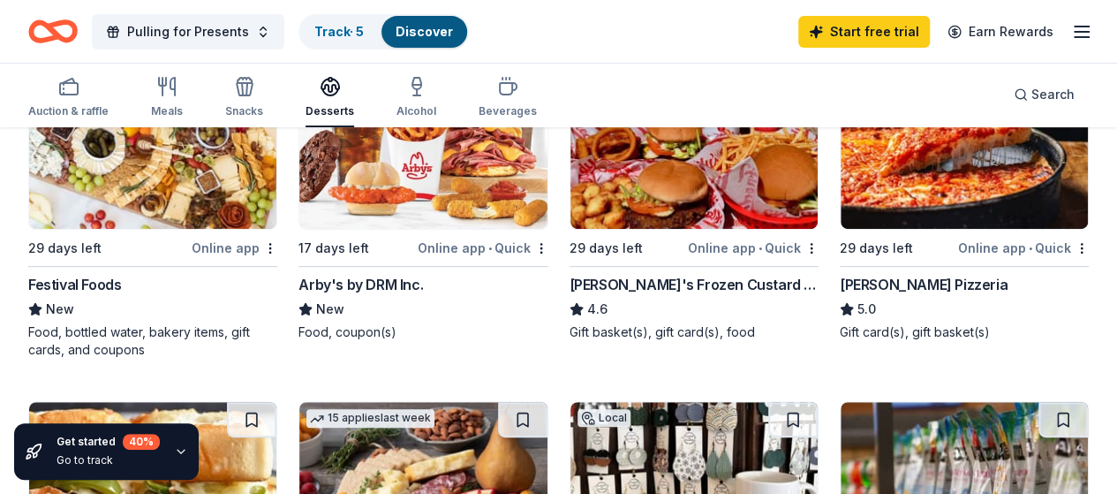
scroll to position [530, 0]
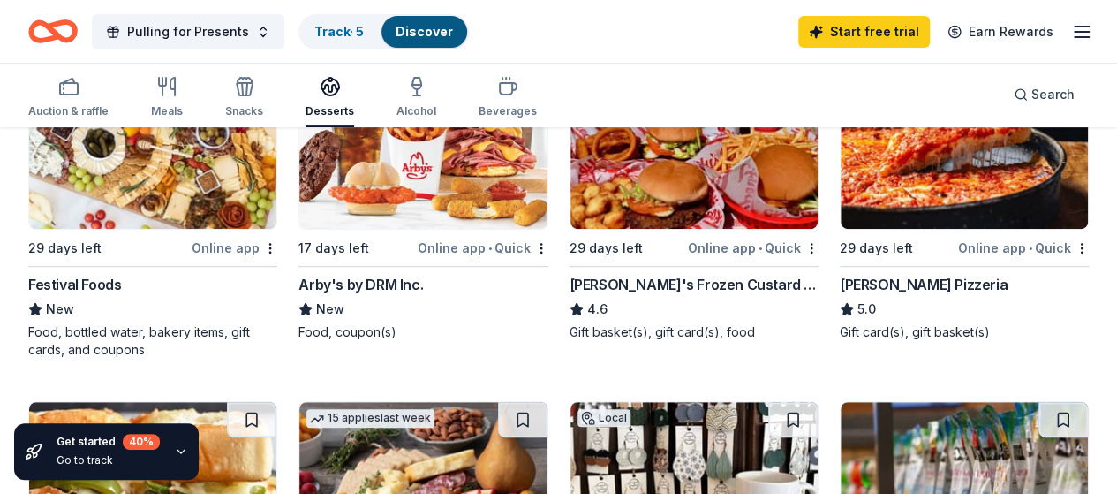
scroll to position [0, 0]
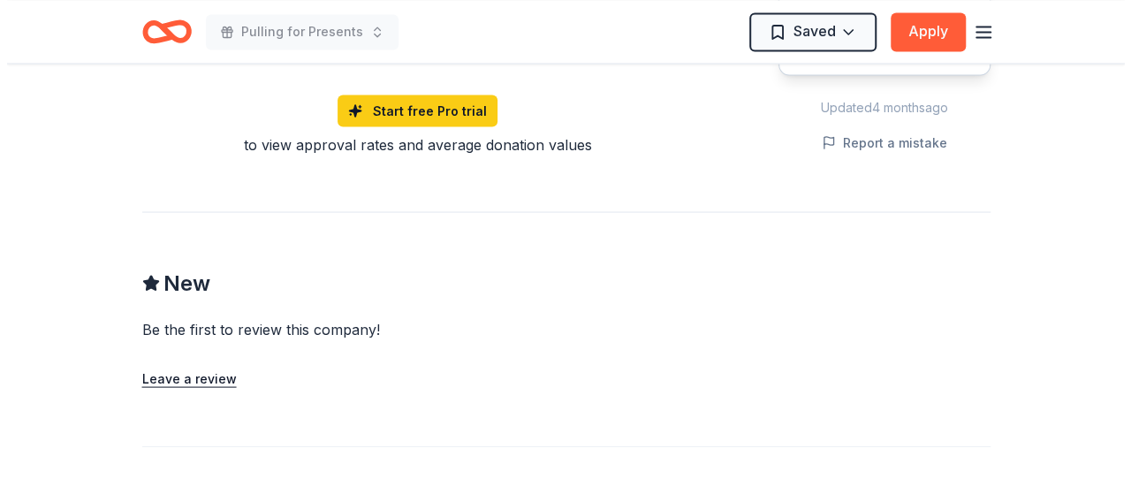
scroll to position [1325, 0]
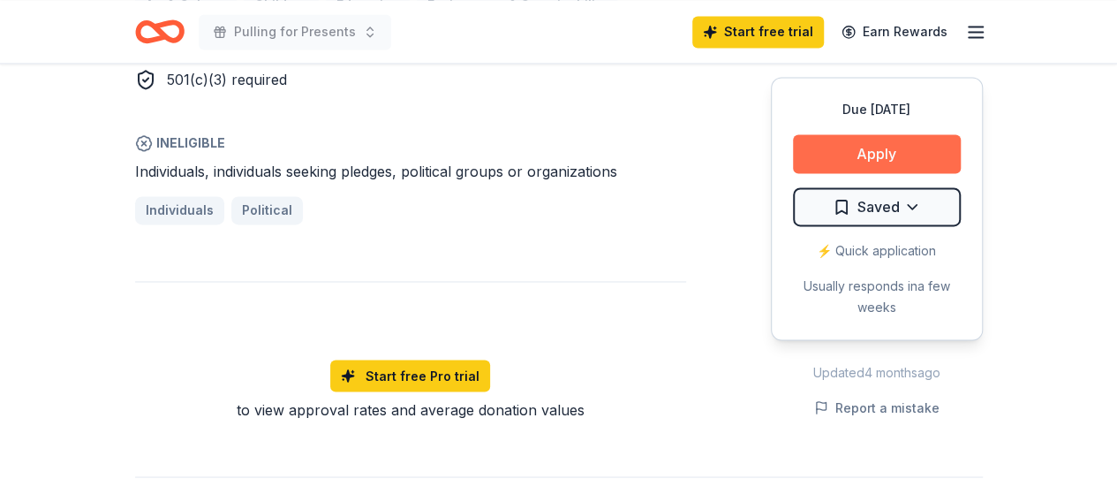
click at [896, 168] on button "Apply" at bounding box center [877, 153] width 168 height 39
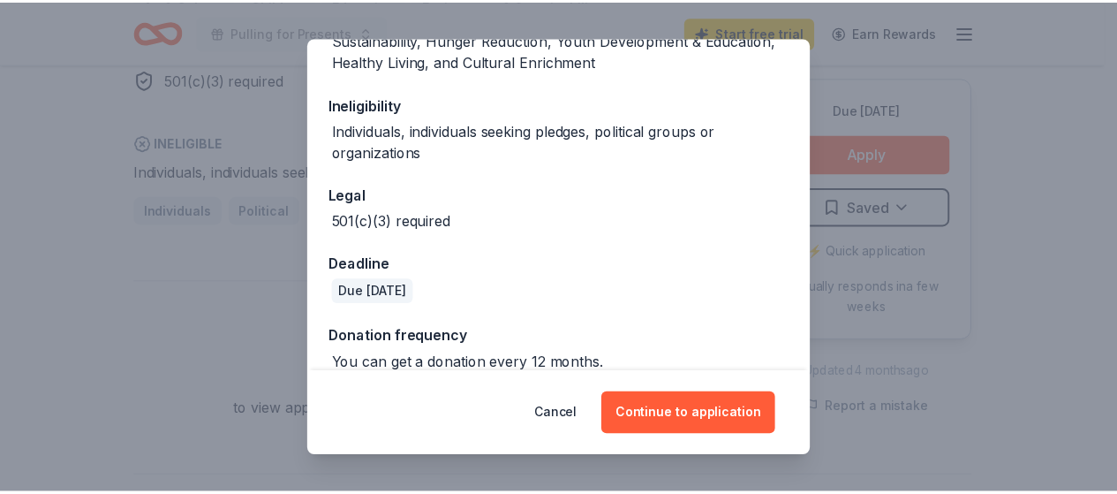
scroll to position [382, 0]
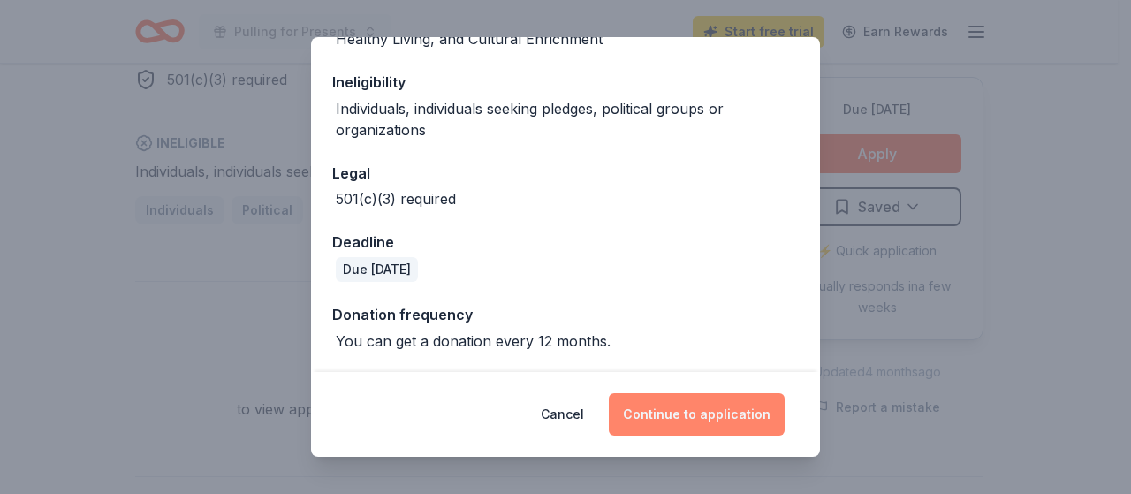
click at [698, 415] on button "Continue to application" at bounding box center [697, 414] width 176 height 42
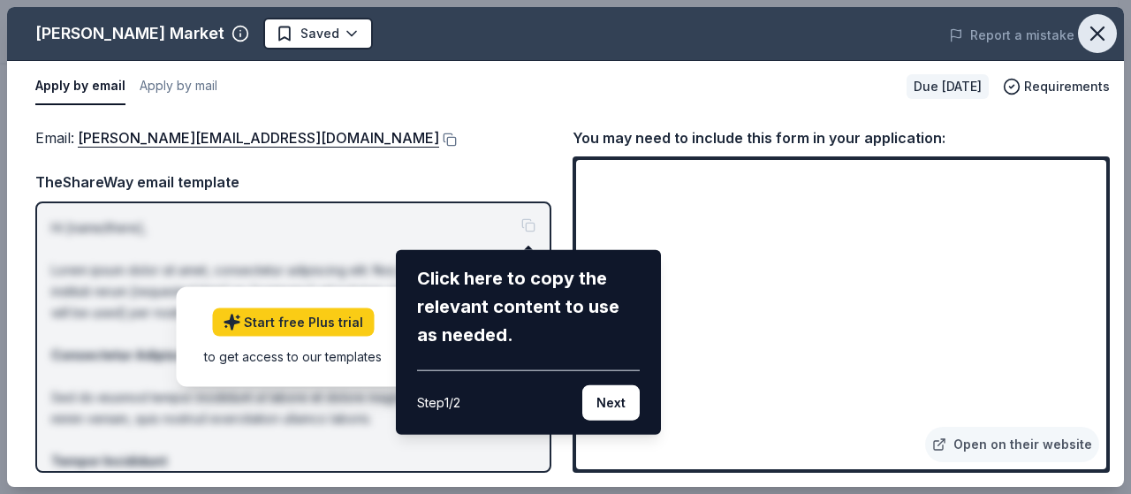
click at [1088, 26] on icon "button" at bounding box center [1097, 33] width 25 height 25
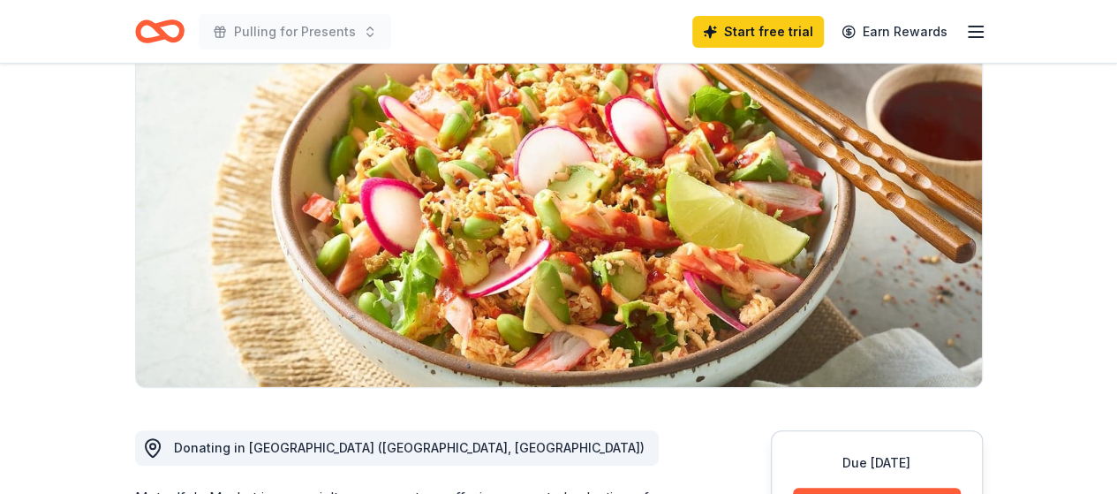
scroll to position [0, 0]
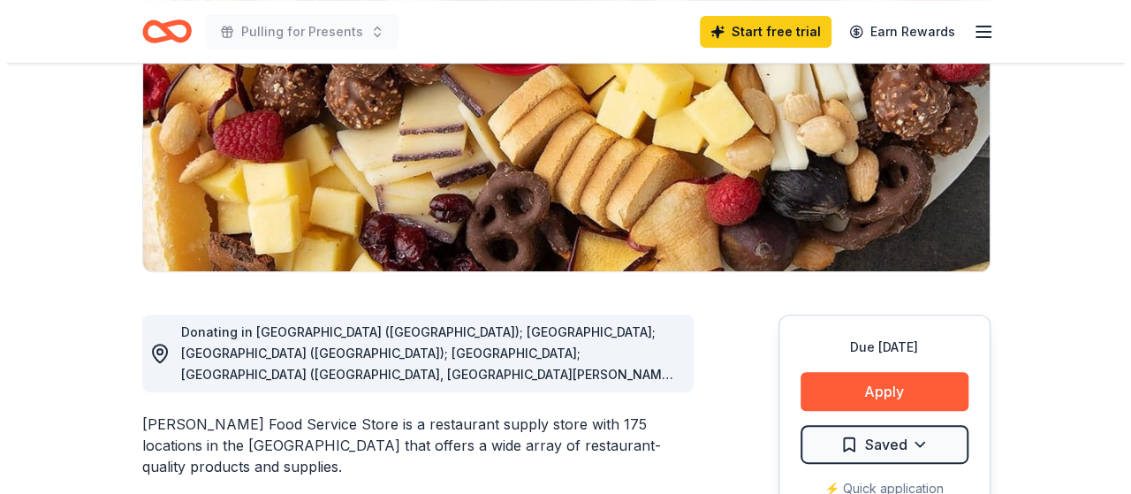
scroll to position [530, 0]
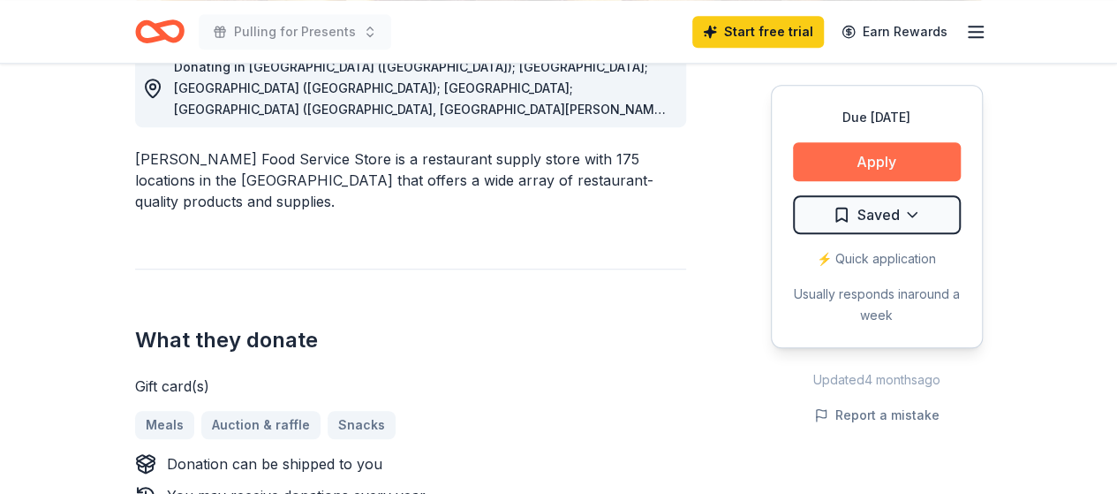
click at [900, 174] on button "Apply" at bounding box center [877, 161] width 168 height 39
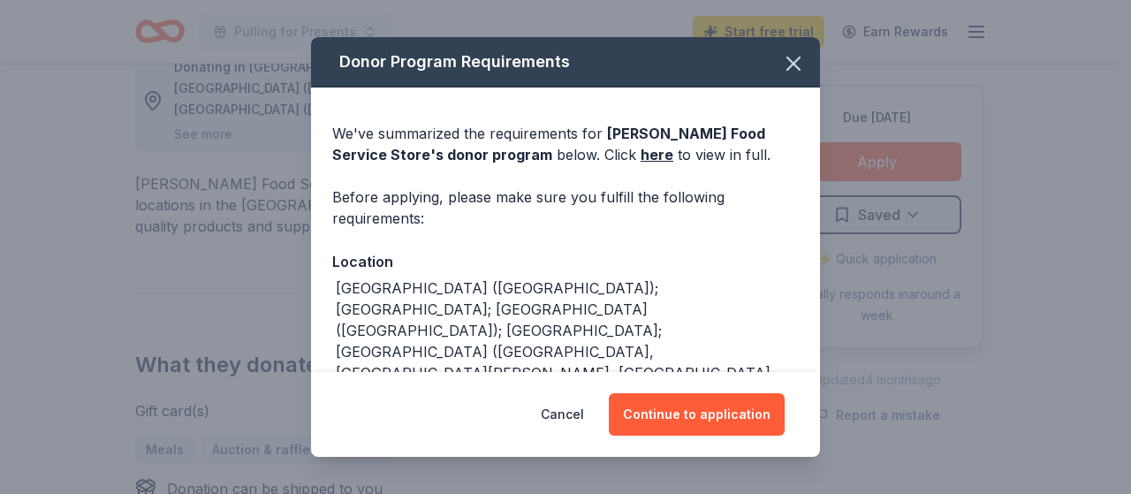
scroll to position [486, 0]
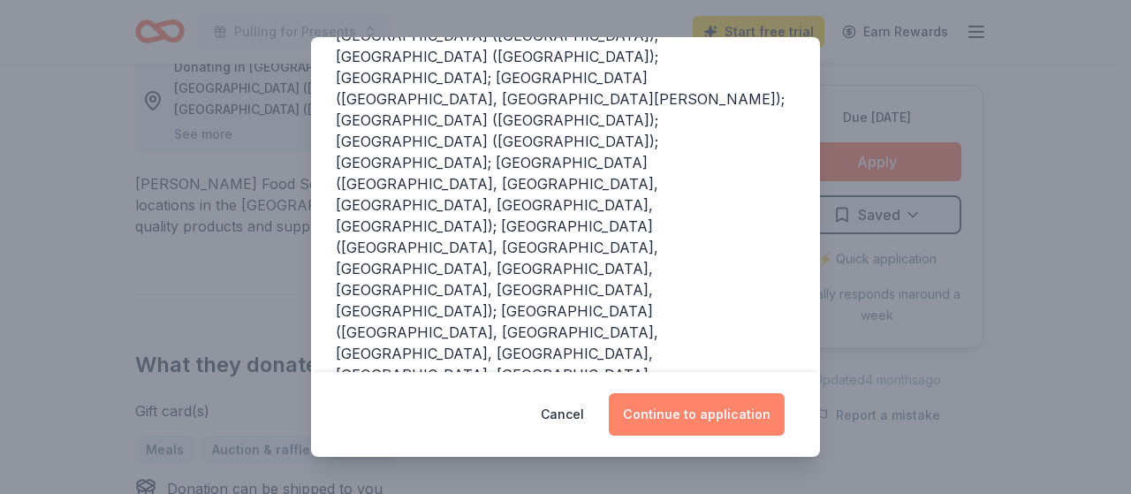
click at [689, 420] on button "Continue to application" at bounding box center [697, 414] width 176 height 42
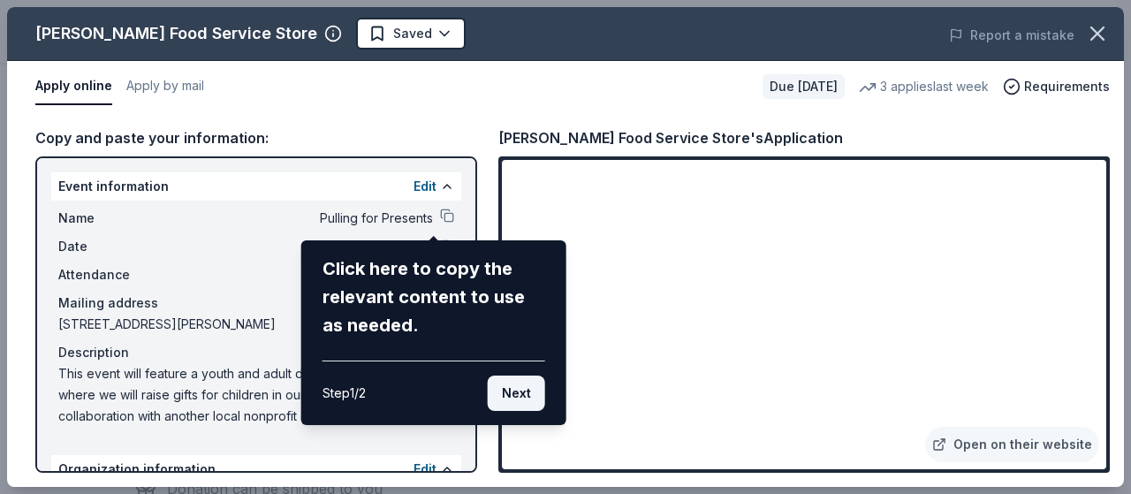
click at [519, 403] on button "Next" at bounding box center [516, 392] width 57 height 35
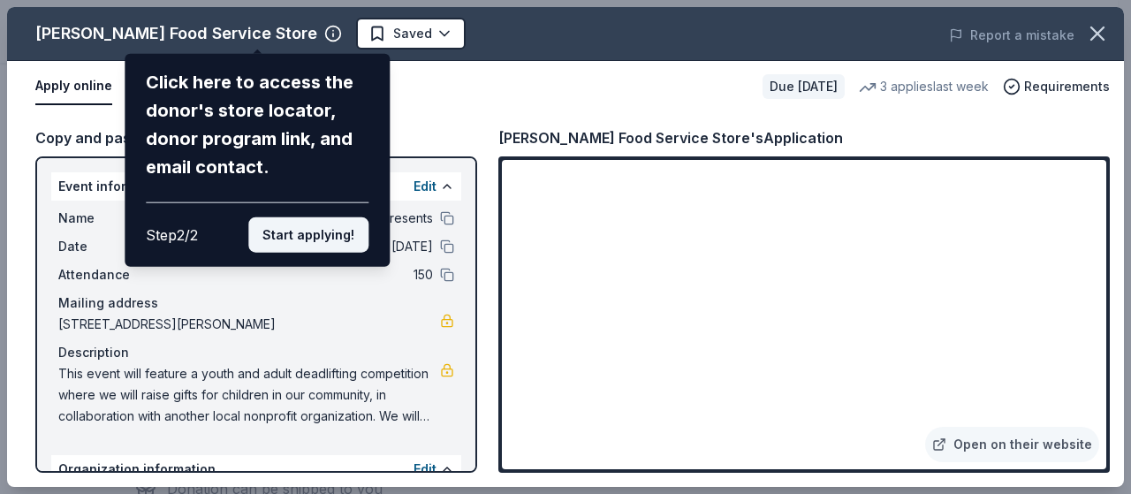
click at [335, 245] on button "Start applying!" at bounding box center [308, 234] width 120 height 35
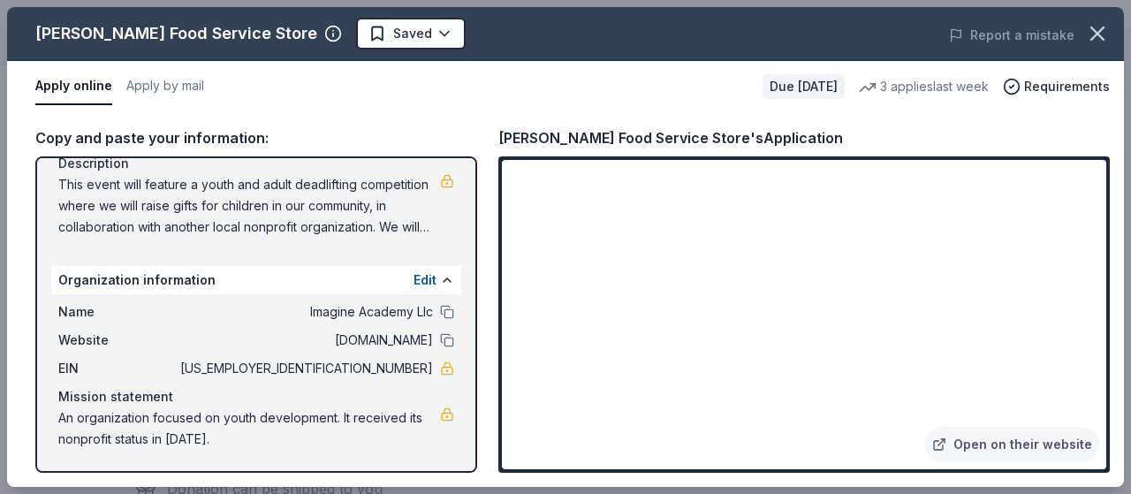
scroll to position [0, 0]
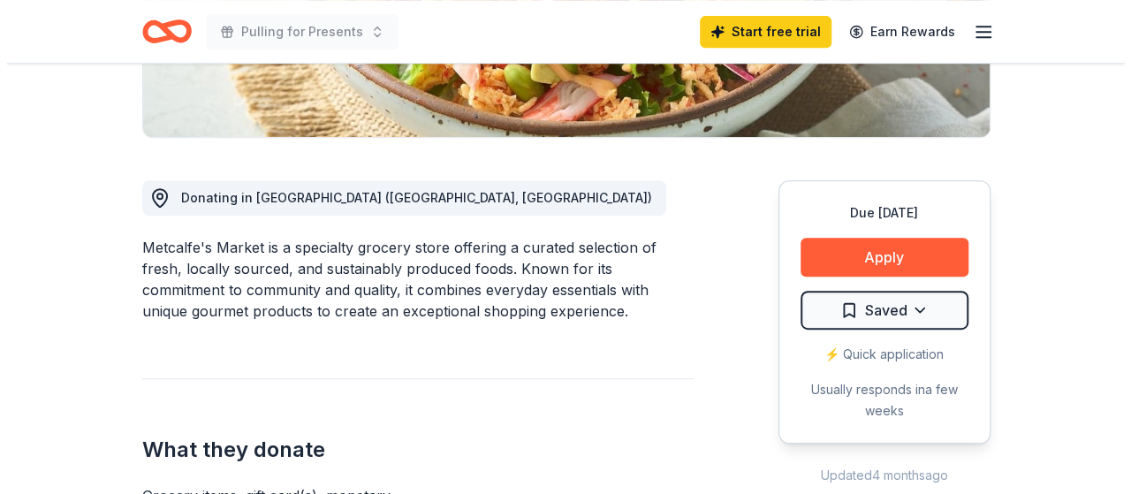
scroll to position [530, 0]
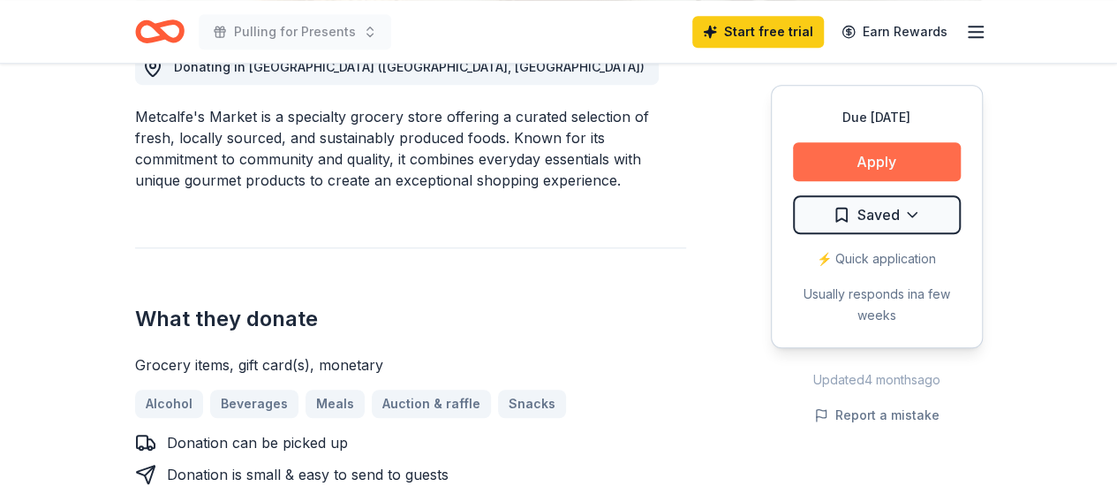
click at [889, 170] on button "Apply" at bounding box center [877, 161] width 168 height 39
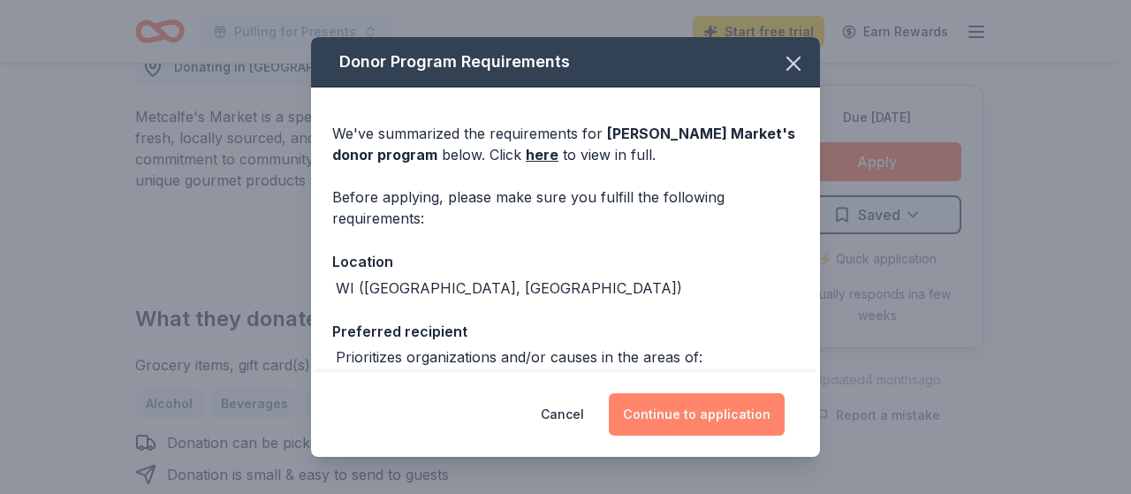
click at [749, 410] on button "Continue to application" at bounding box center [697, 414] width 176 height 42
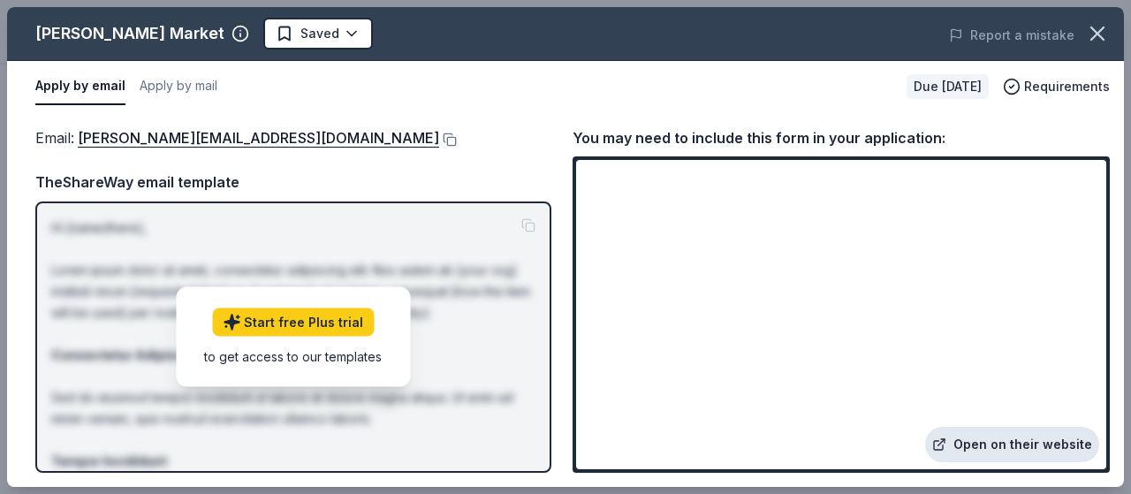
click at [1005, 442] on link "Open on their website" at bounding box center [1012, 444] width 174 height 35
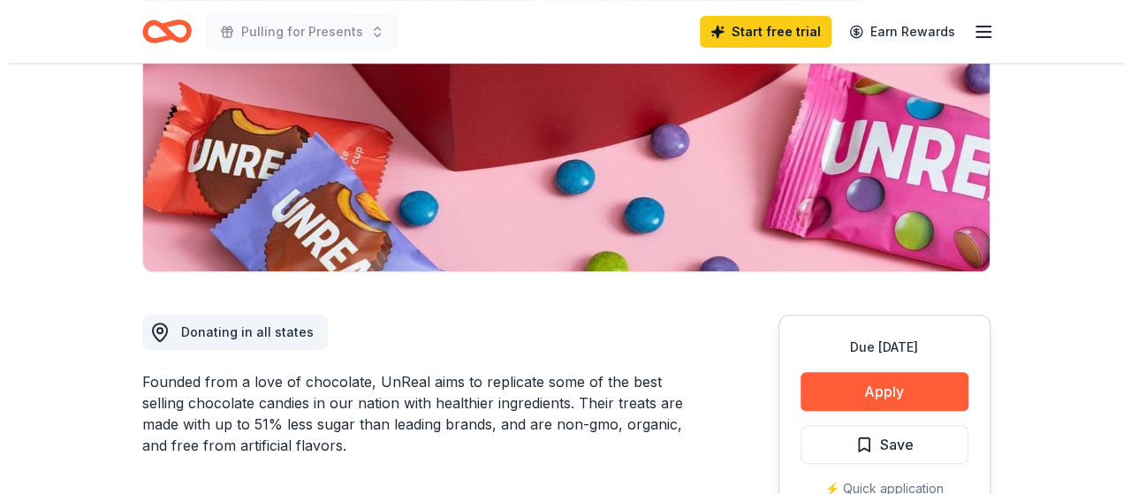
scroll to position [530, 0]
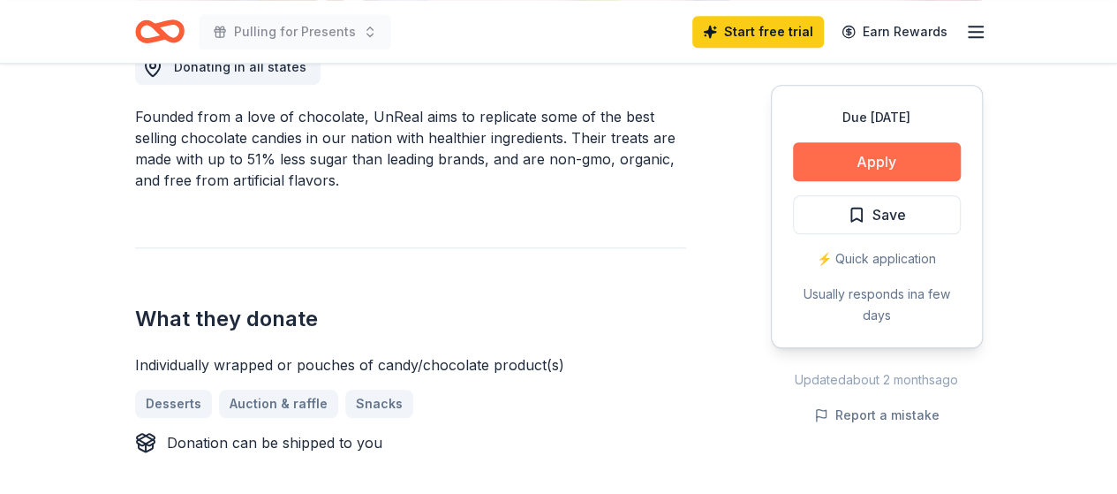
click at [855, 163] on button "Apply" at bounding box center [877, 161] width 168 height 39
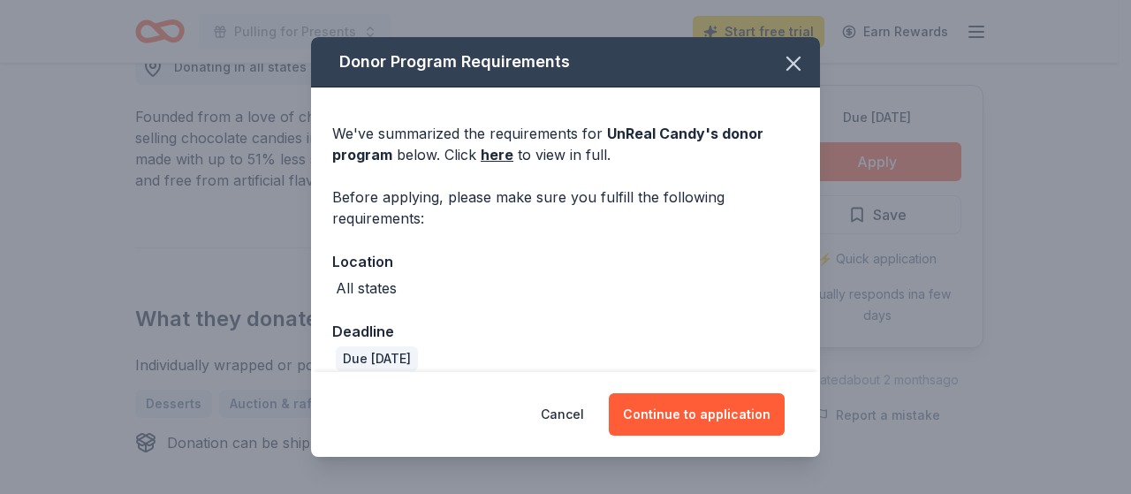
scroll to position [19, 0]
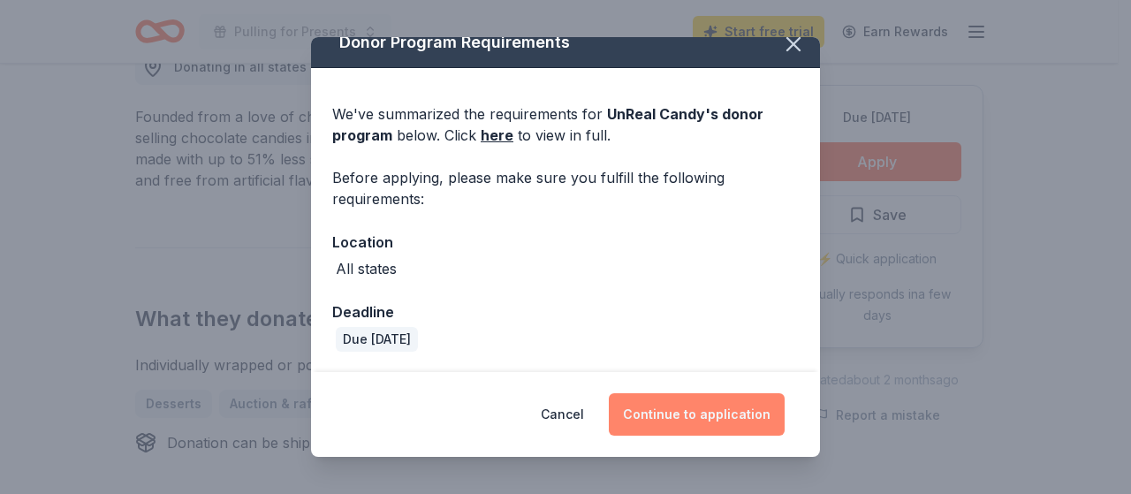
click at [721, 409] on button "Continue to application" at bounding box center [697, 414] width 176 height 42
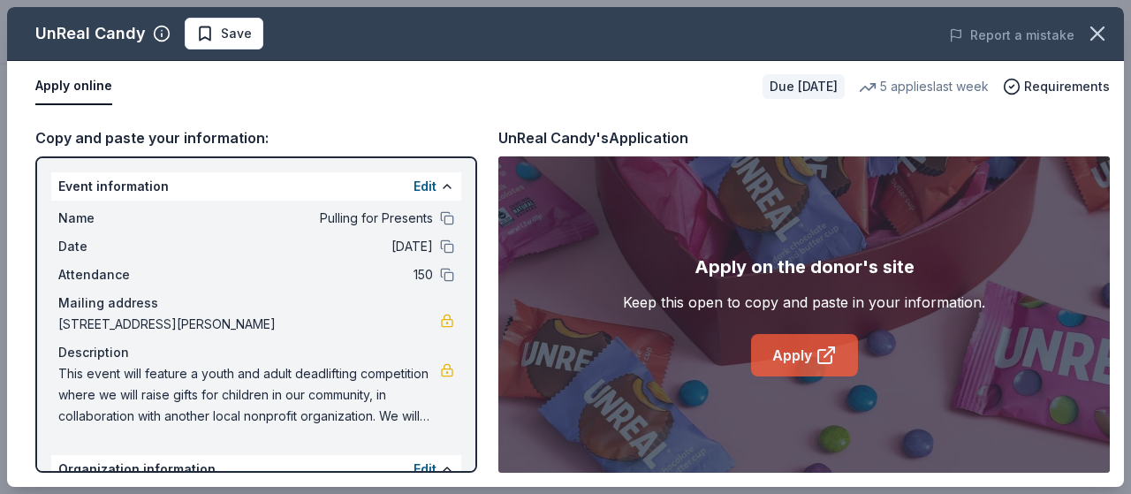
click at [804, 346] on link "Apply" at bounding box center [804, 355] width 107 height 42
